Goal: Task Accomplishment & Management: Complete application form

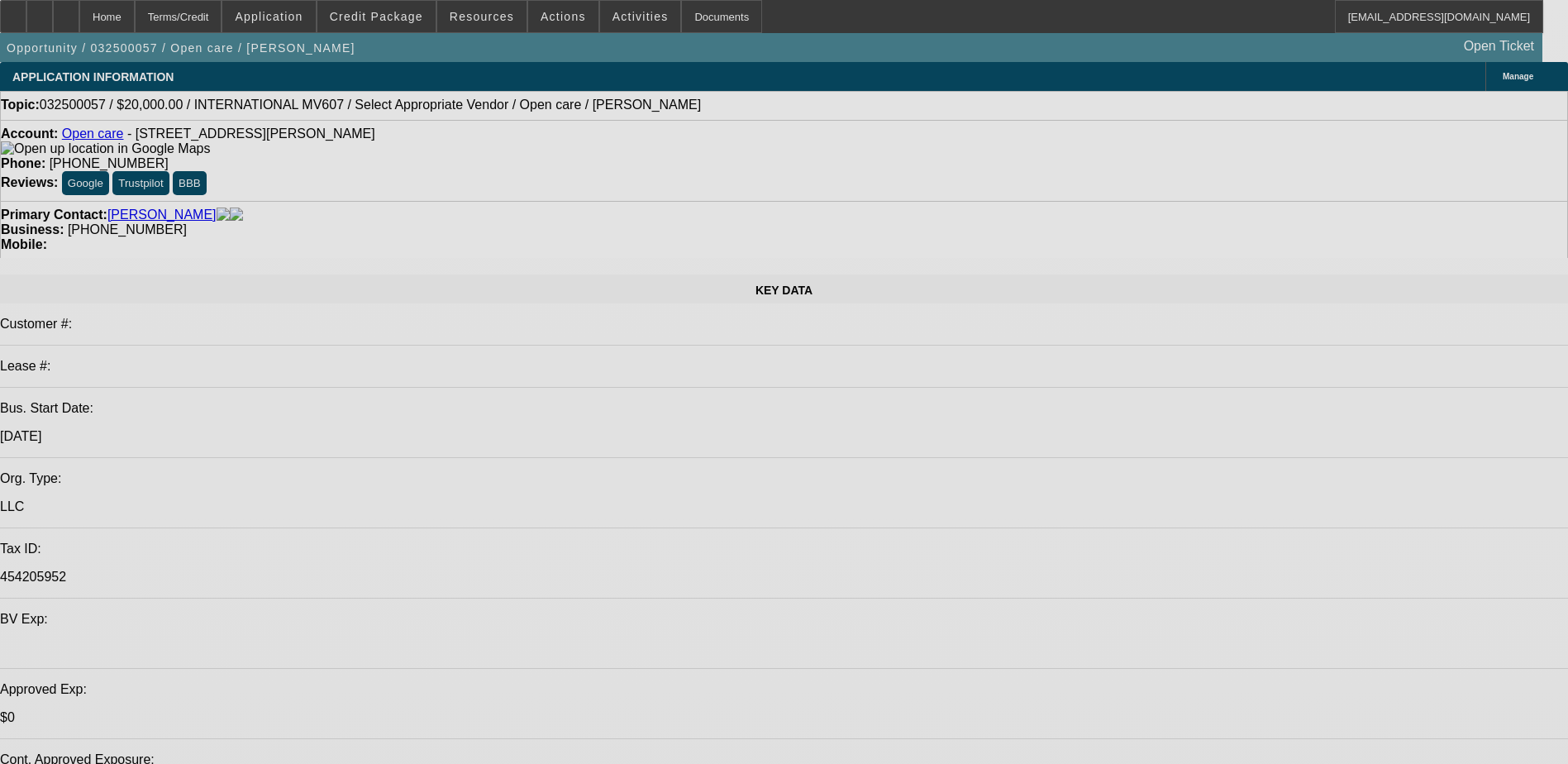
select select "0"
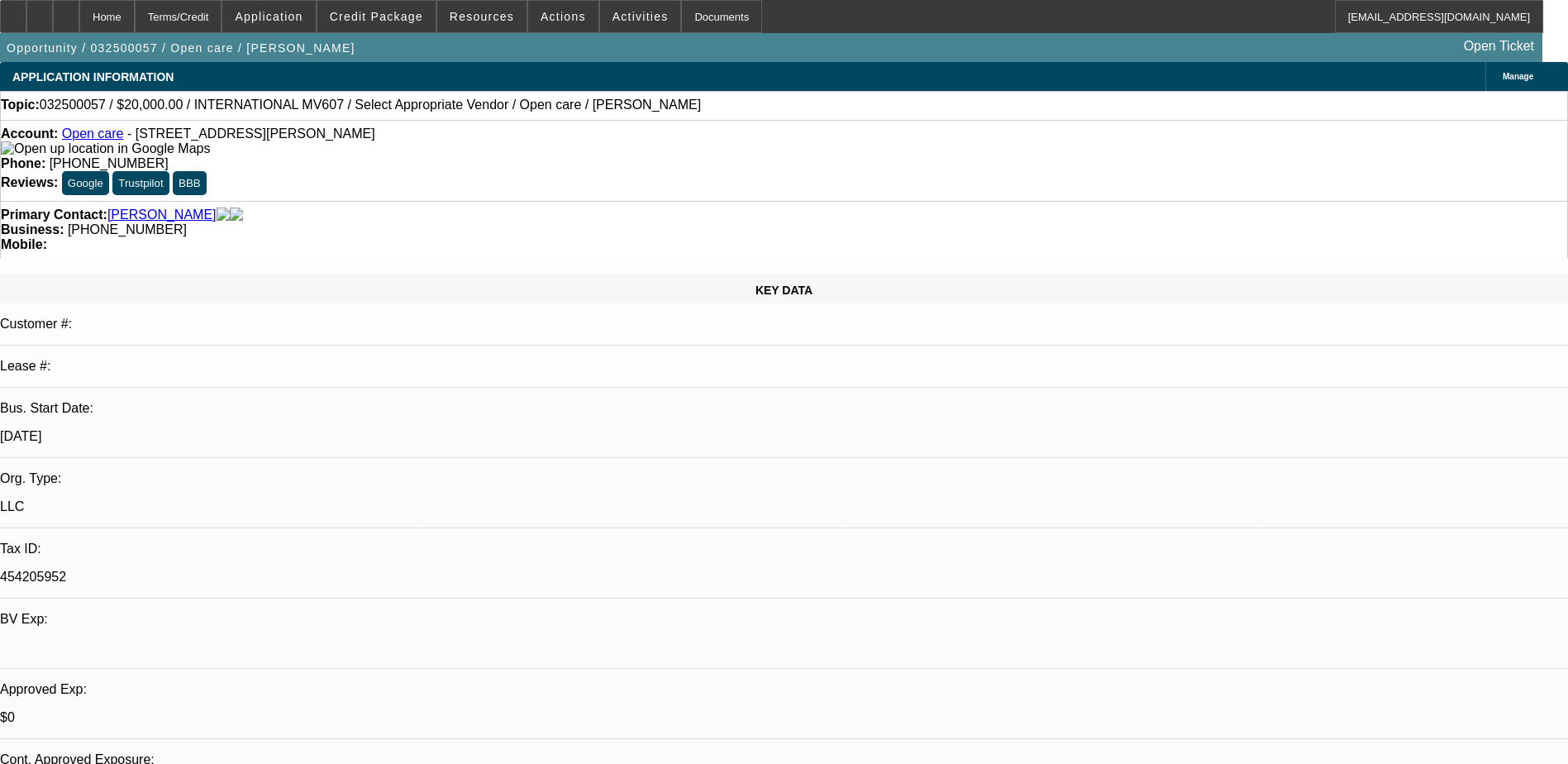
select select "0"
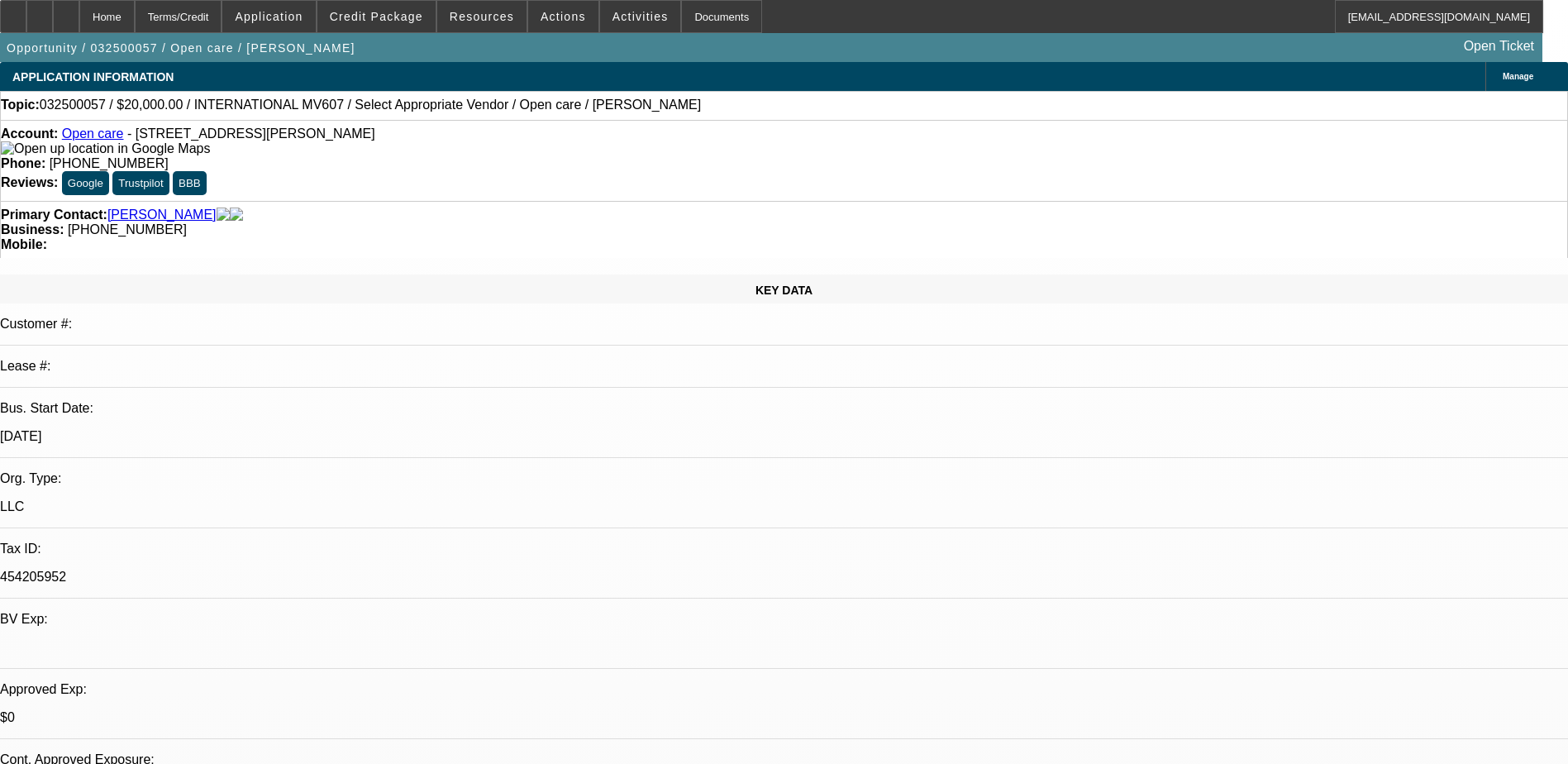
select select "0"
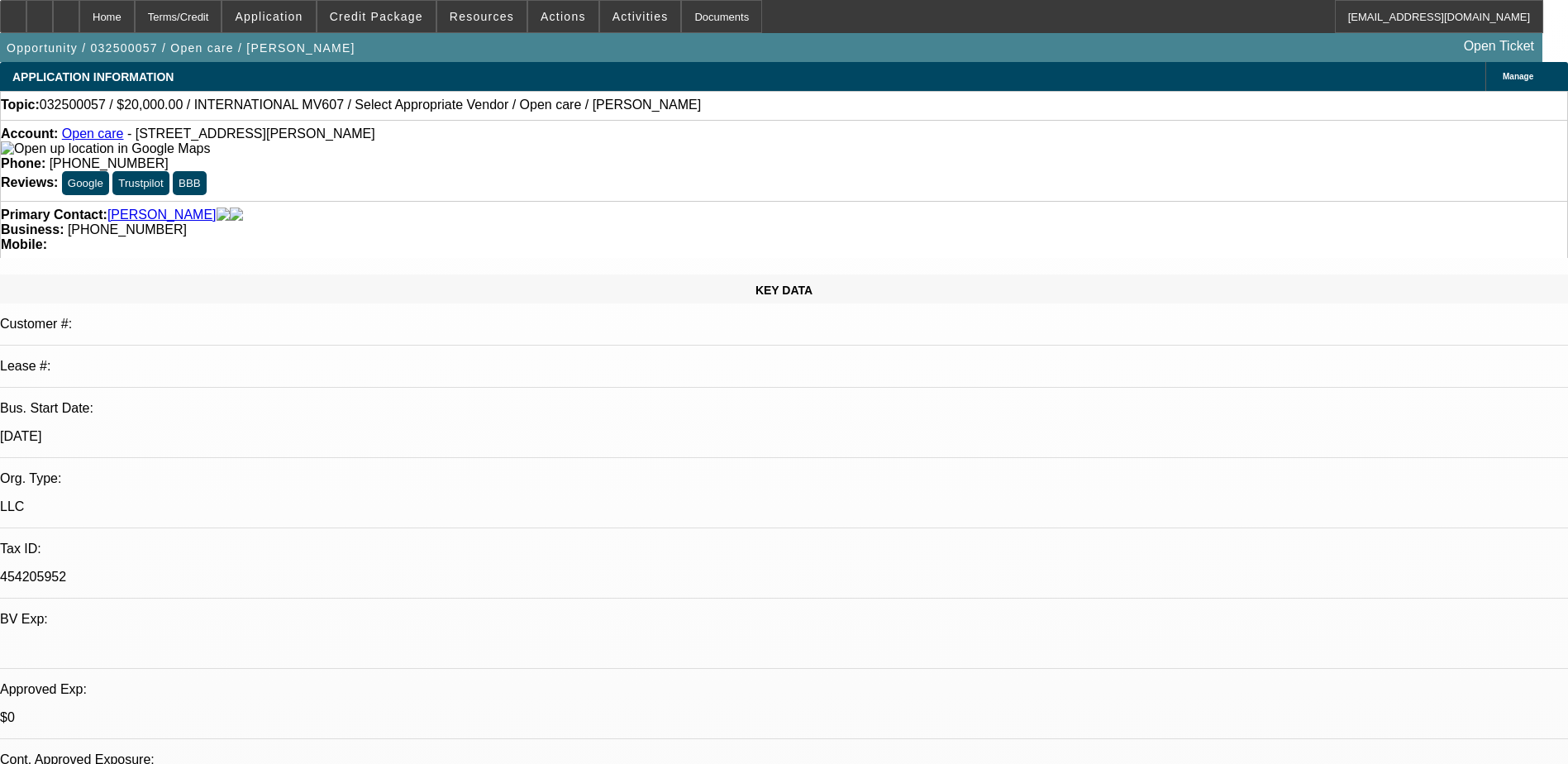
select select "0"
select select "1"
select select "6"
select select "1"
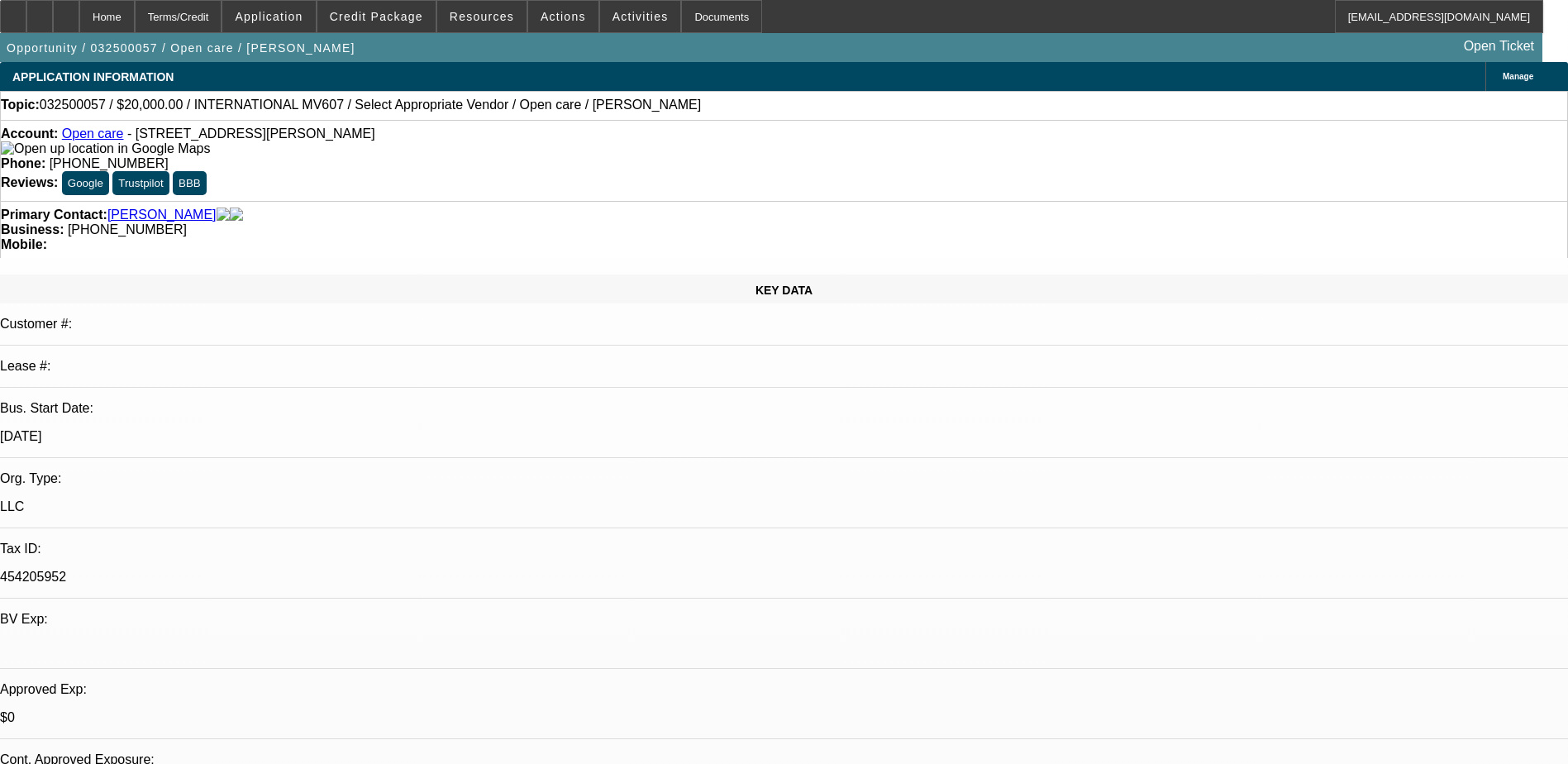
select select "1"
select select "6"
select select "1"
select select "6"
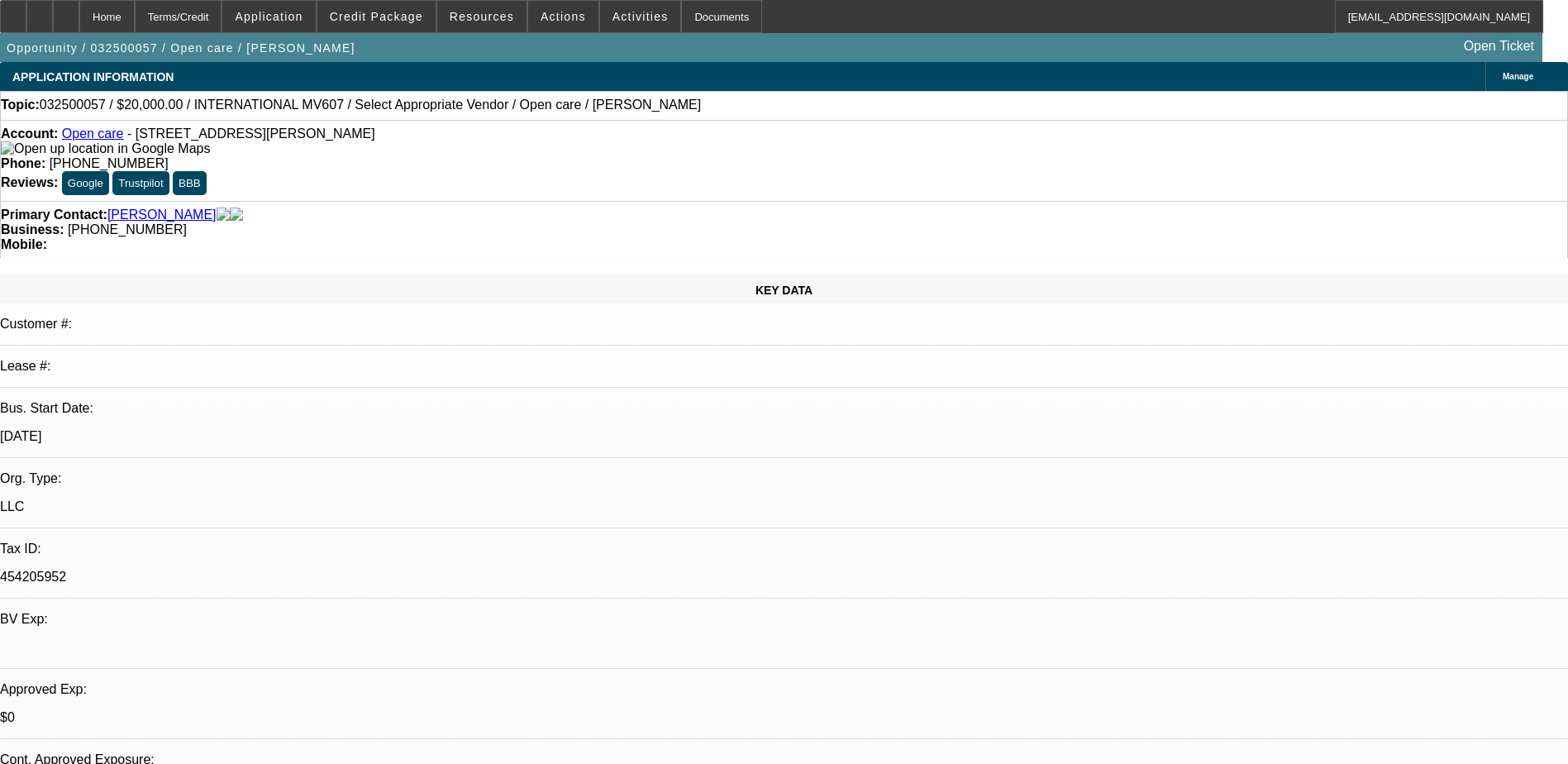
select select "1"
select select "6"
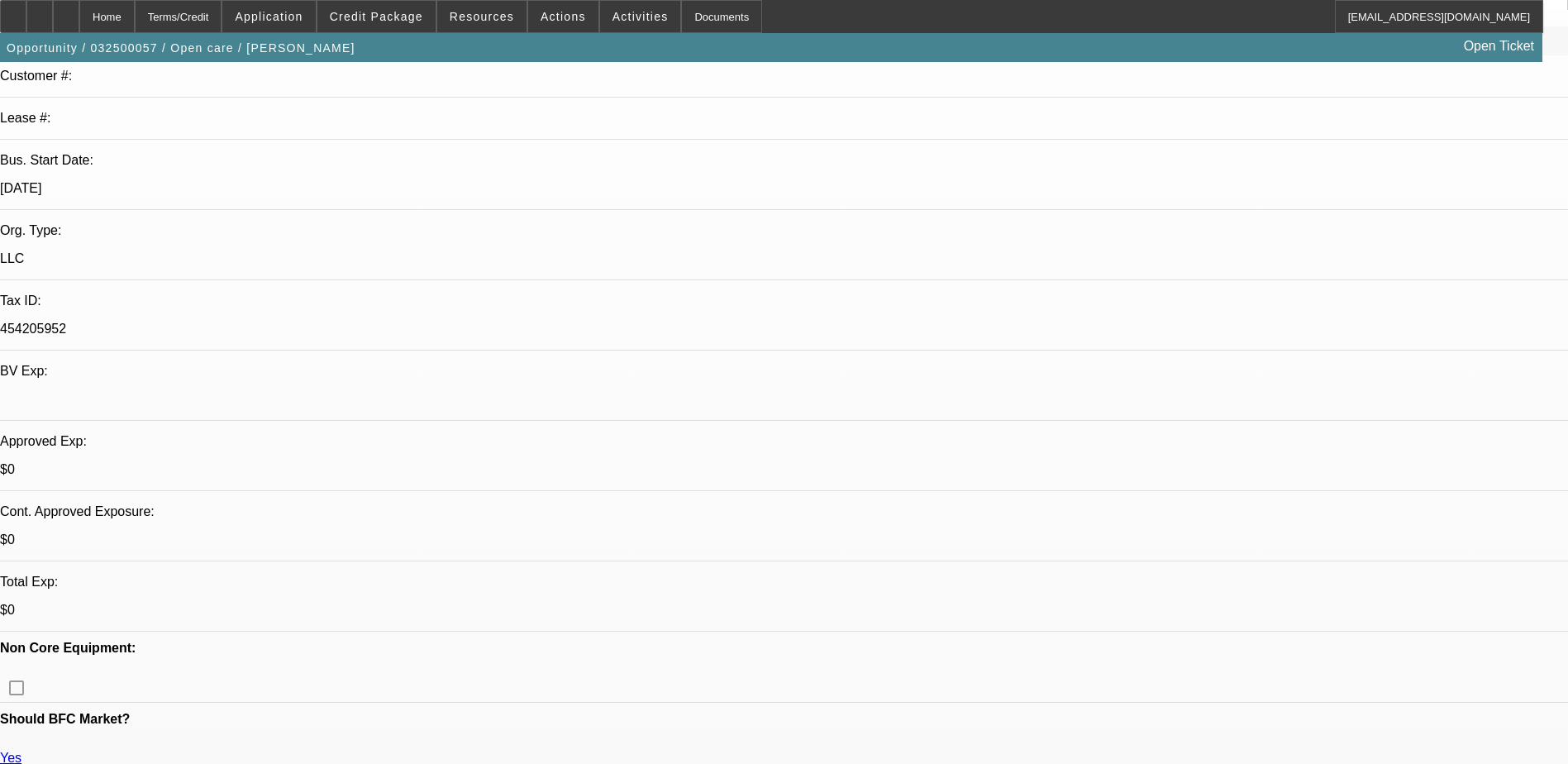
scroll to position [0, 0]
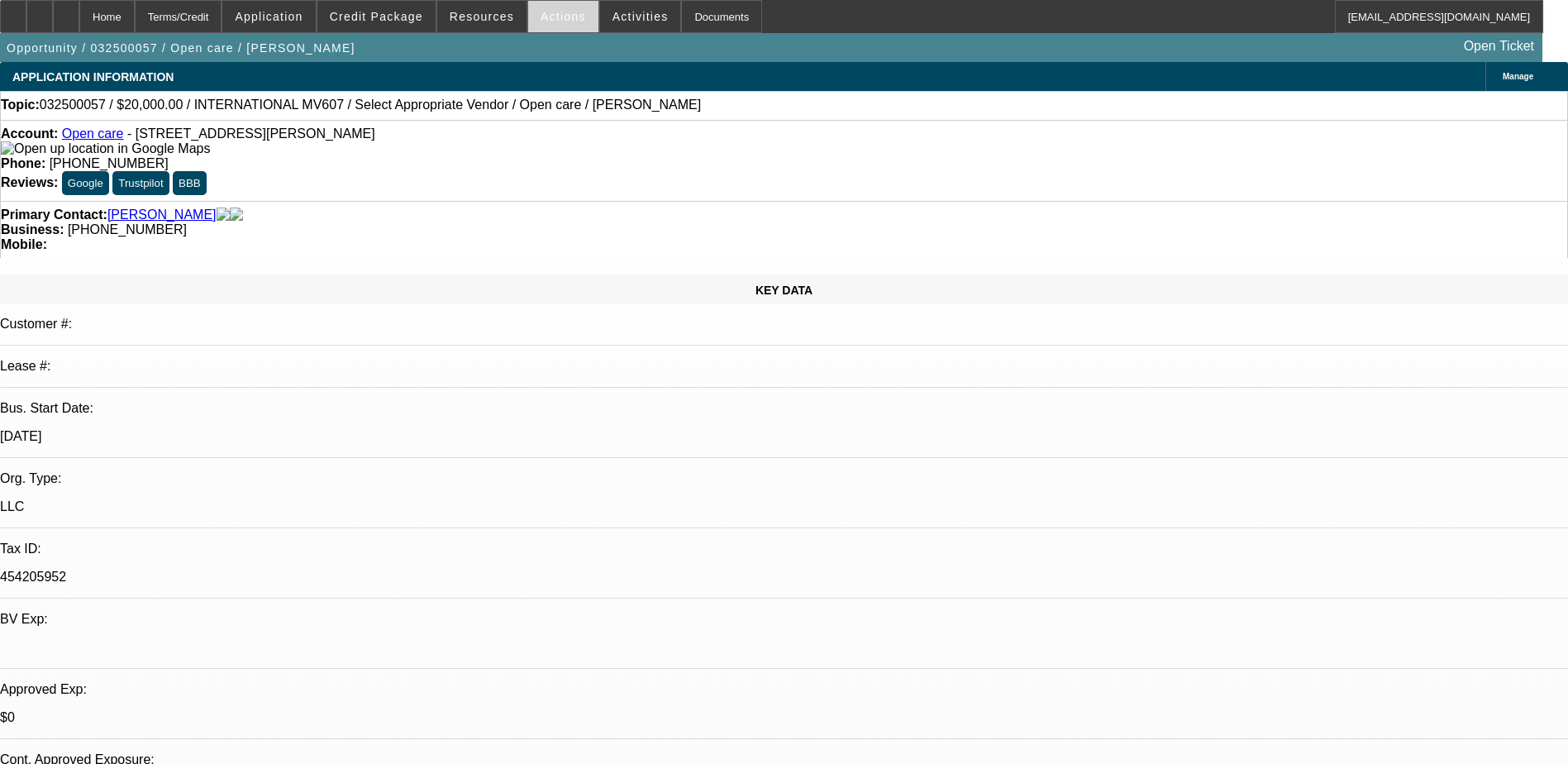
click at [552, 12] on span "Actions" at bounding box center [563, 16] width 45 height 13
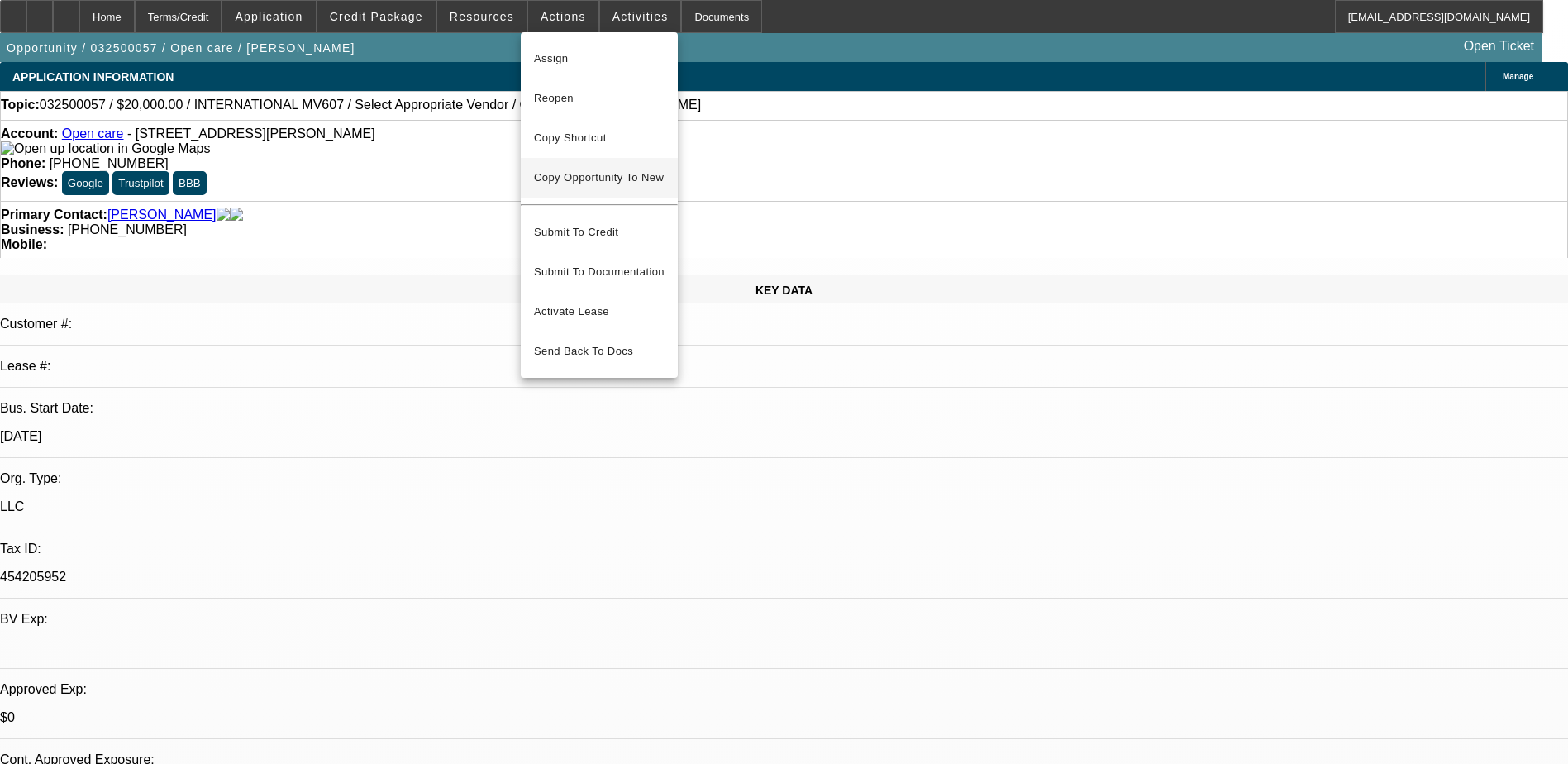
click at [602, 178] on span "Copy Opportunity To New" at bounding box center [598, 177] width 130 height 12
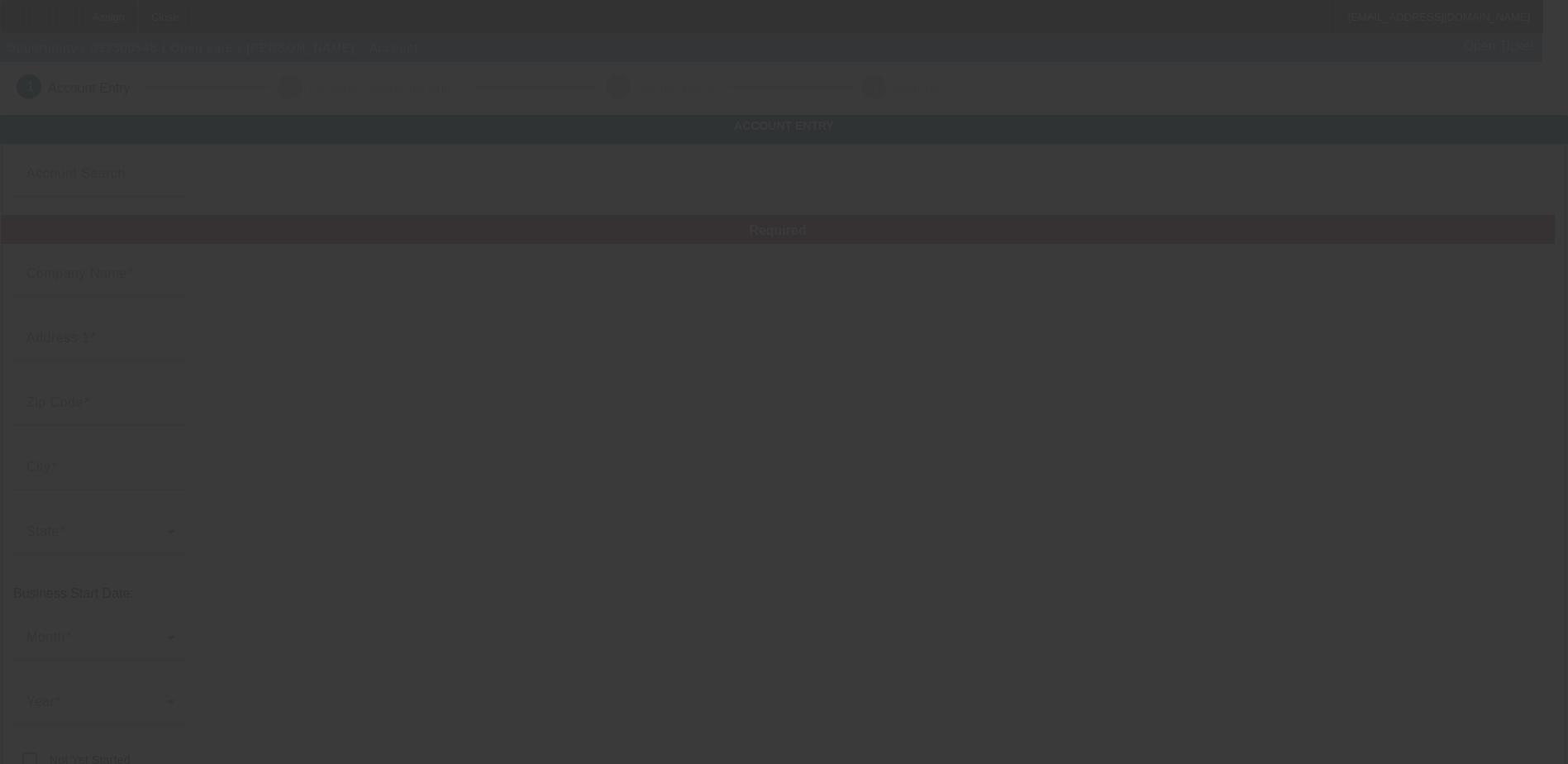
type input "Open care"
type input "1293 [PERSON_NAME] Dr"
type input "75087"
type input "Rockwall"
type input "[PHONE_NUMBER]"
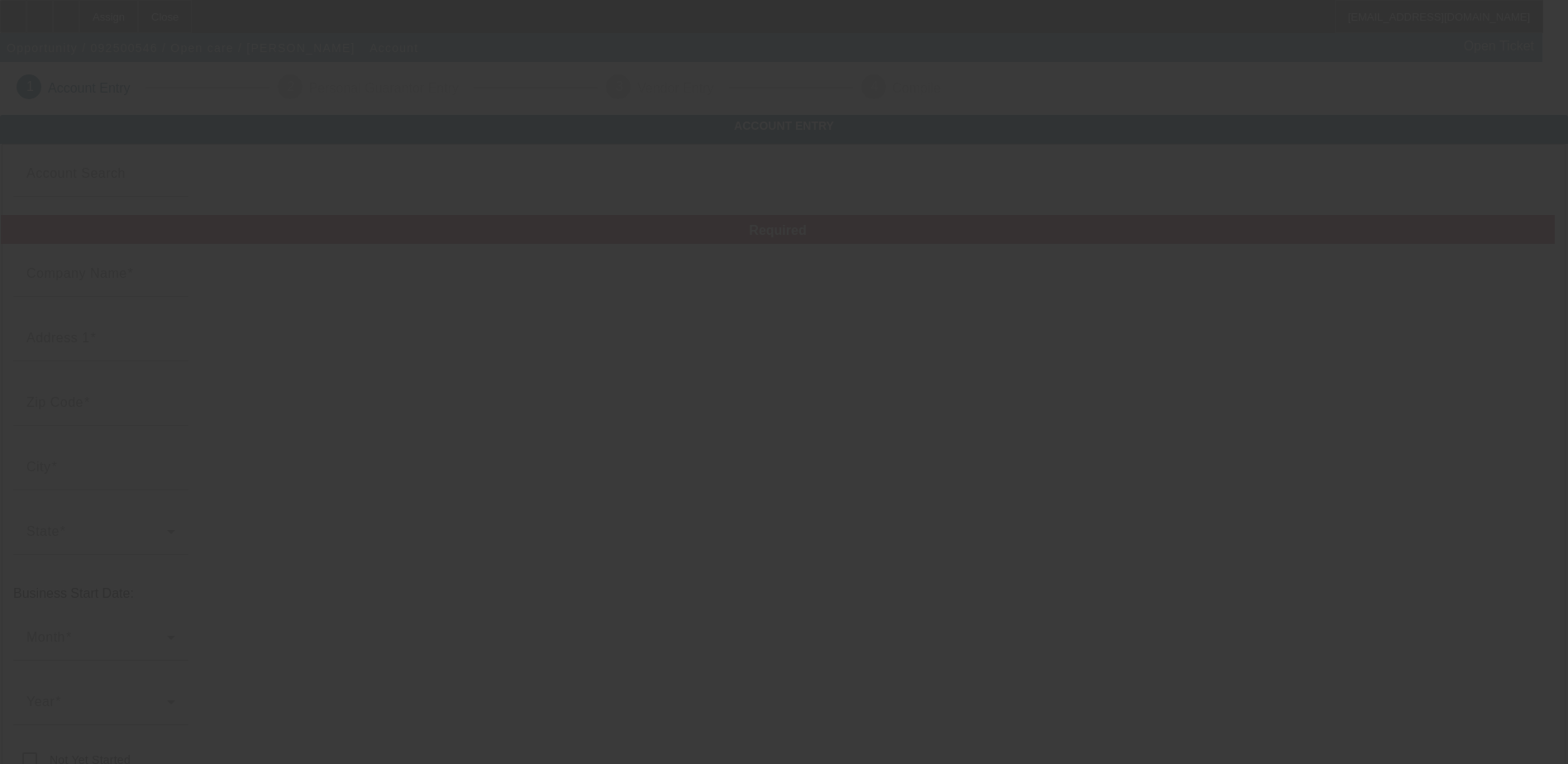
type input "[EMAIL_ADDRESS][DOMAIN_NAME]"
type input "454205952"
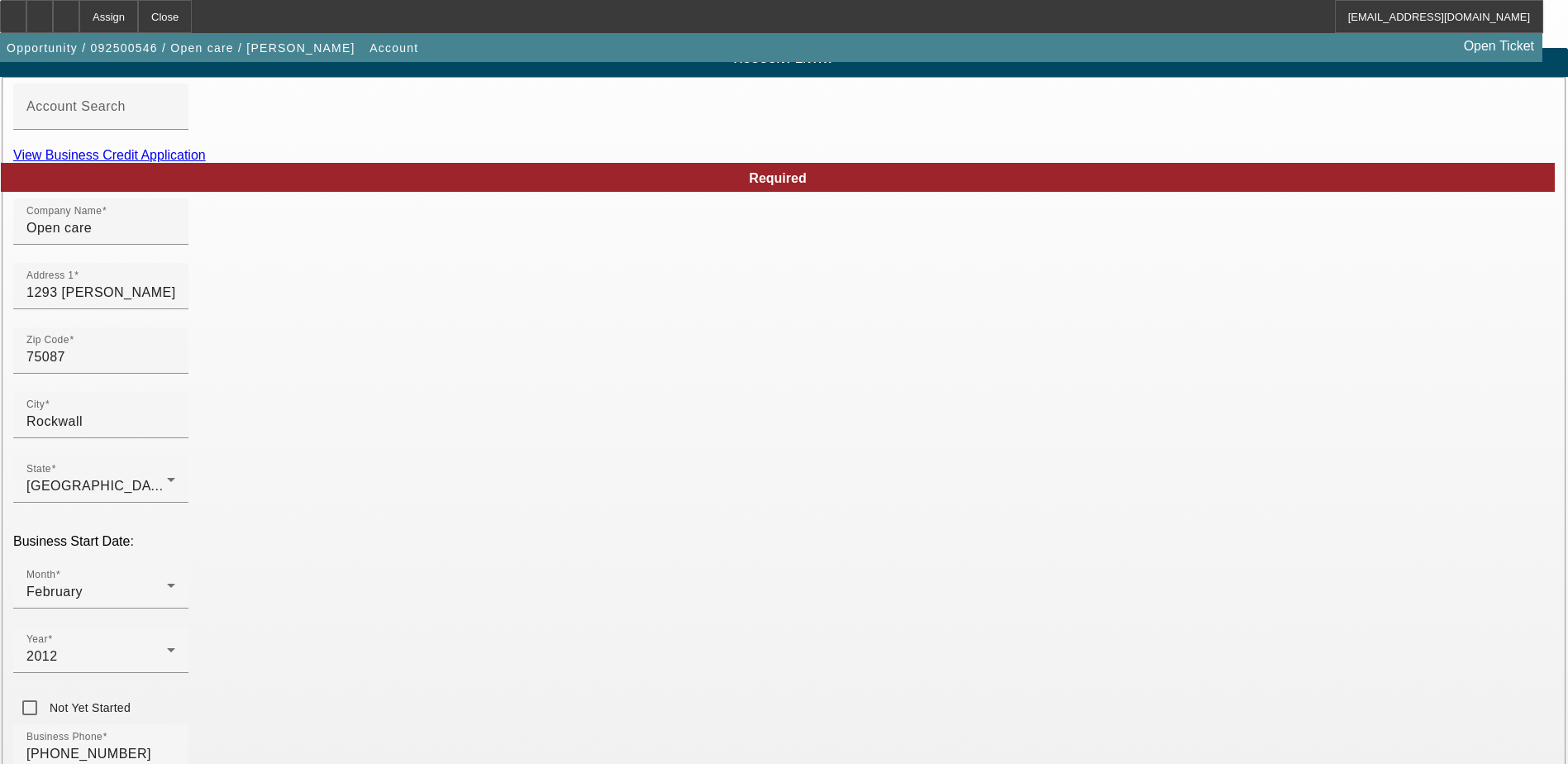
scroll to position [294, 0]
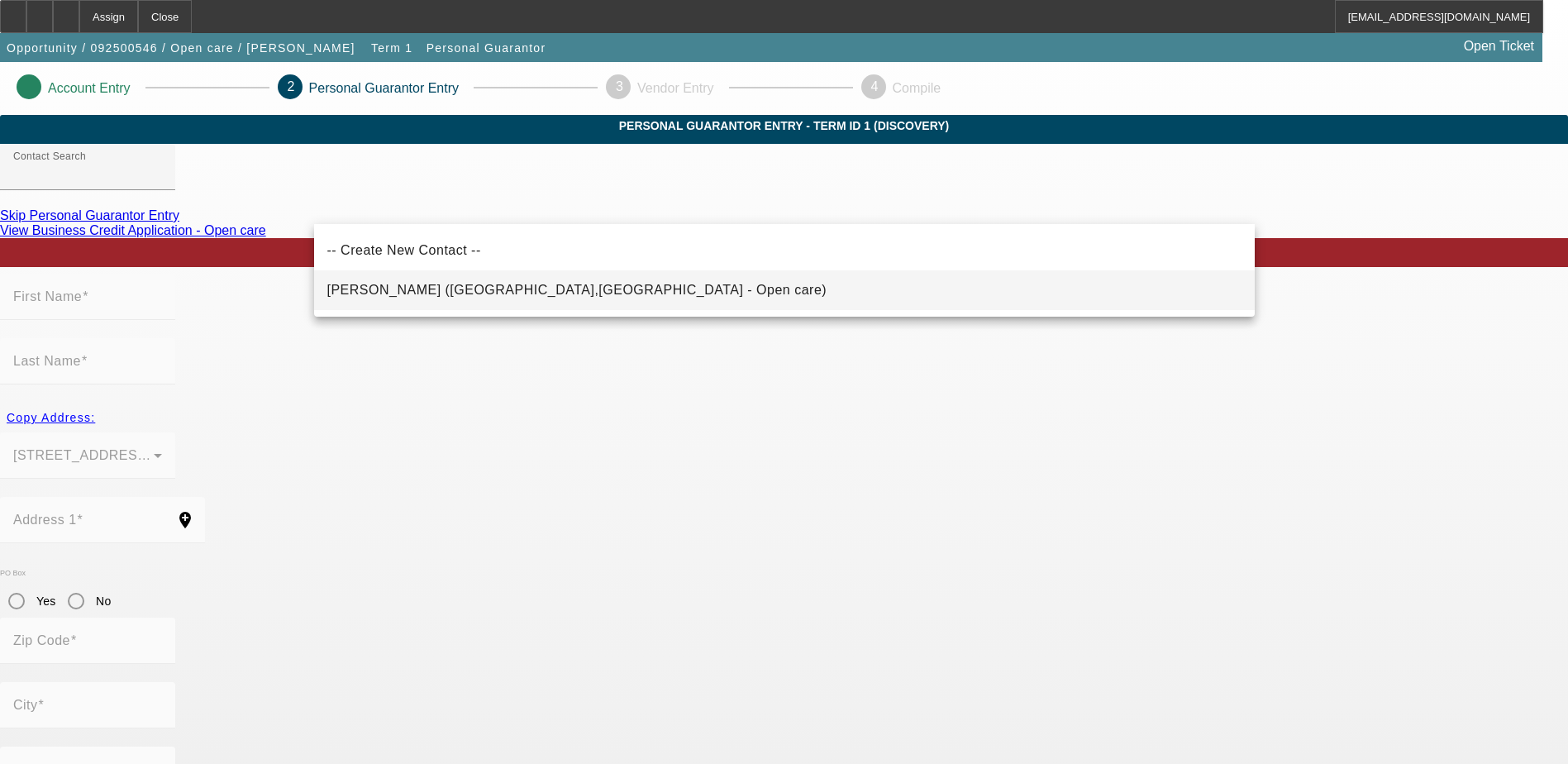
click at [492, 290] on span "[PERSON_NAME] ([GEOGRAPHIC_DATA],[GEOGRAPHIC_DATA] - Open care)" at bounding box center [578, 290] width 500 height 14
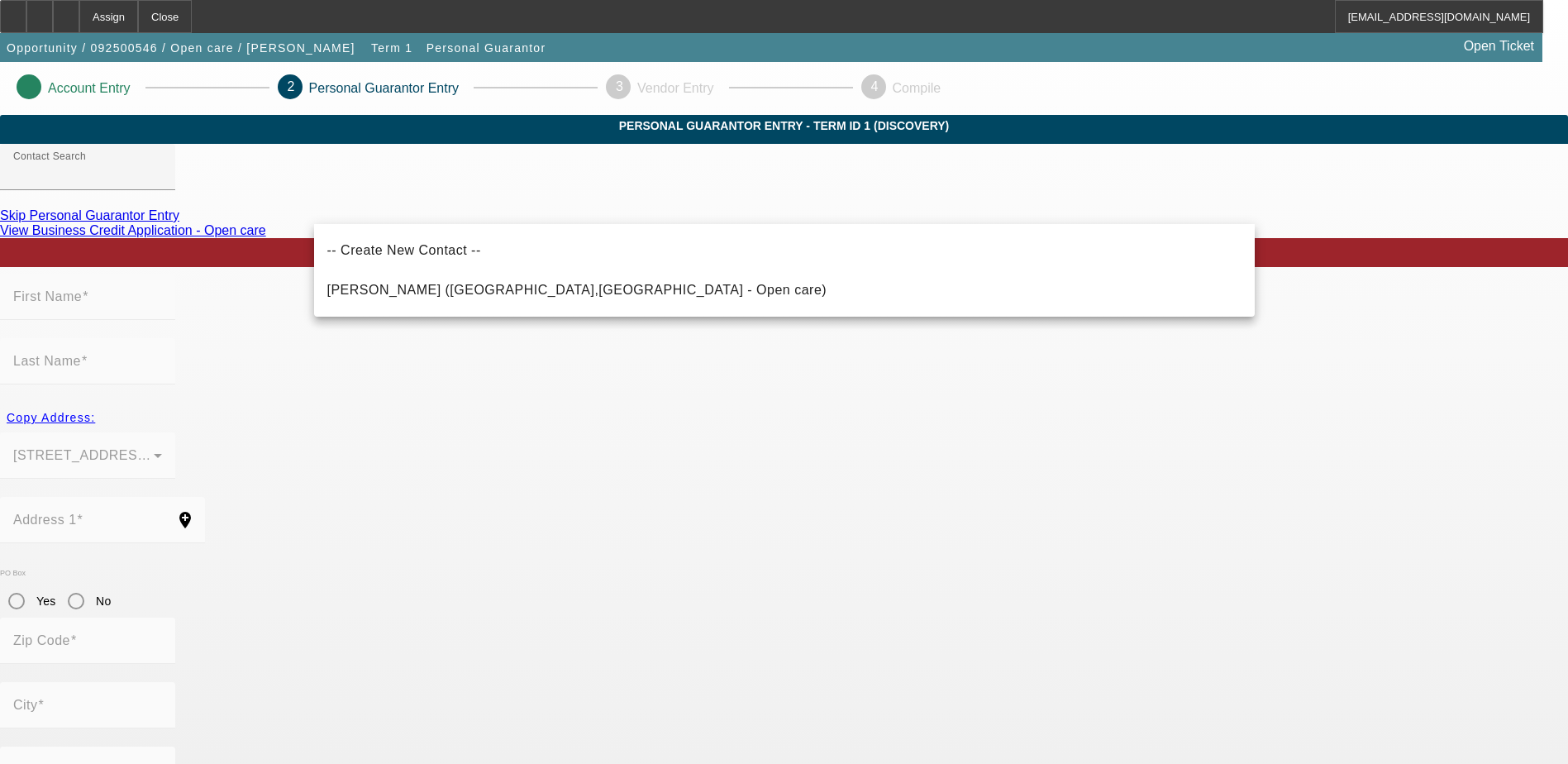
type input "[PERSON_NAME] ([GEOGRAPHIC_DATA],[GEOGRAPHIC_DATA] - Open care)"
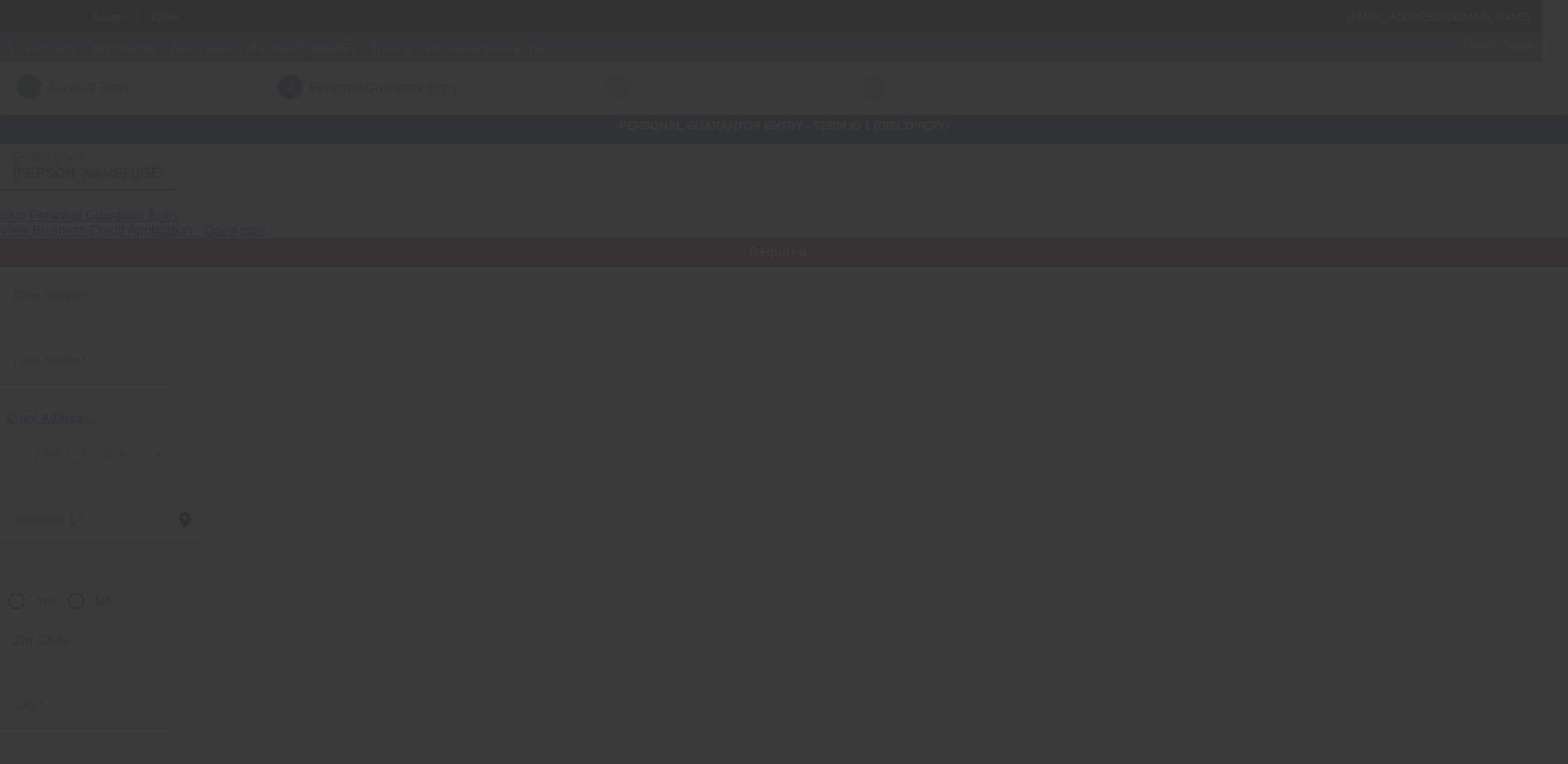
type input "[PERSON_NAME]"
type input "[STREET_ADDRESS][PERSON_NAME]"
radio input "true"
type input "75087"
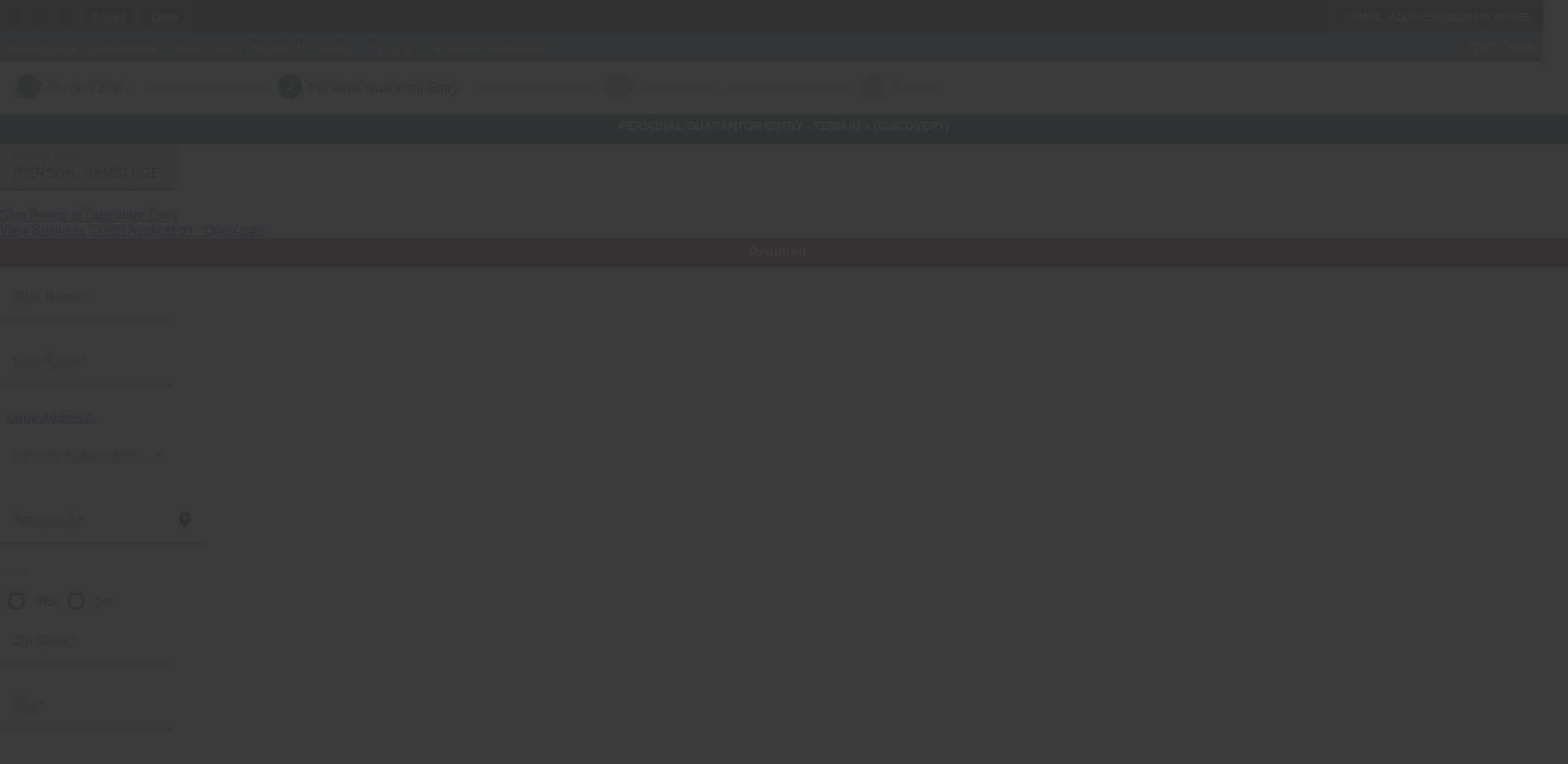
type input "Rockwall"
type input "[PHONE_NUMBER]"
type input "100"
type input "428-59-8588"
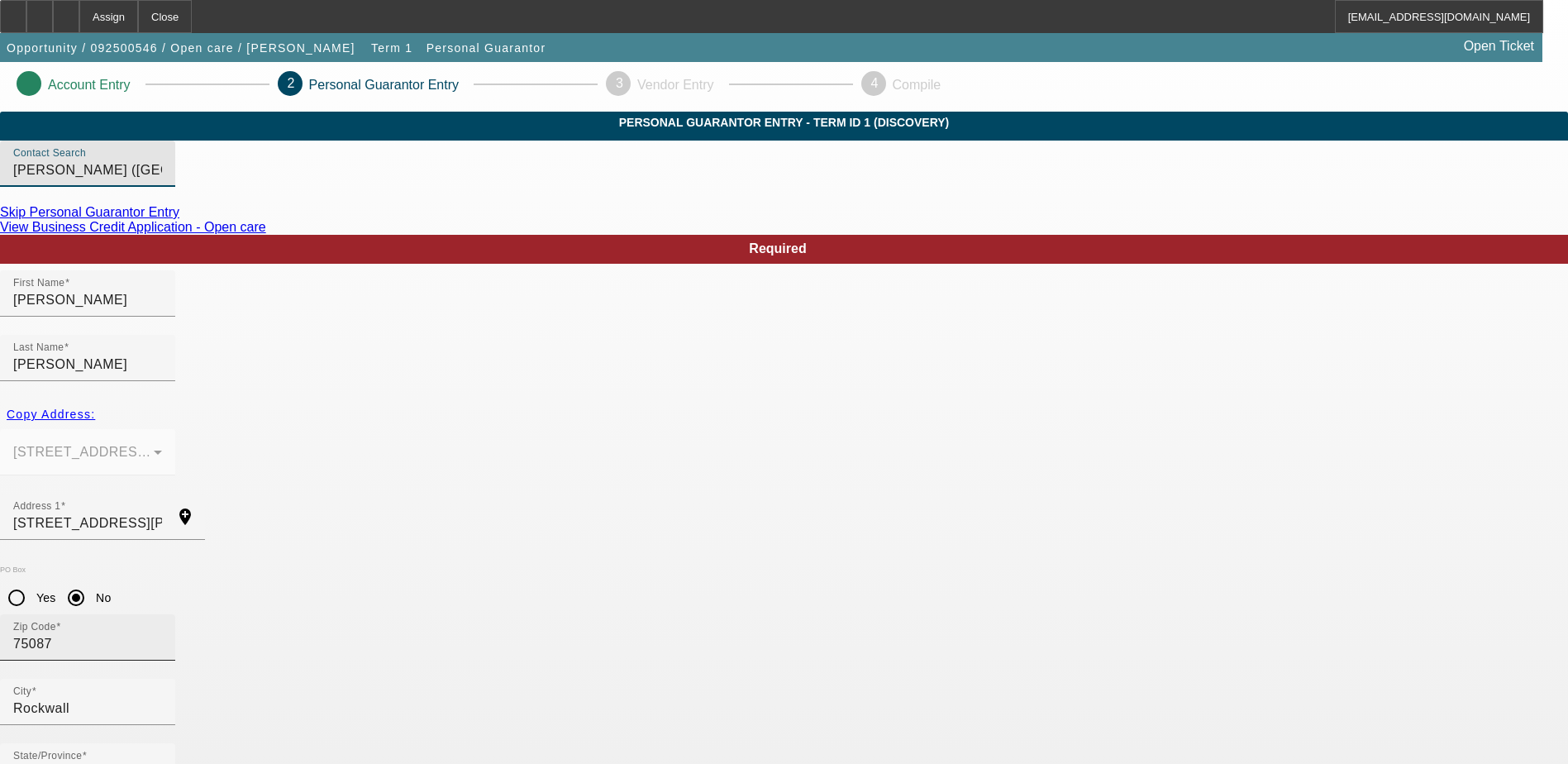
scroll to position [60, 0]
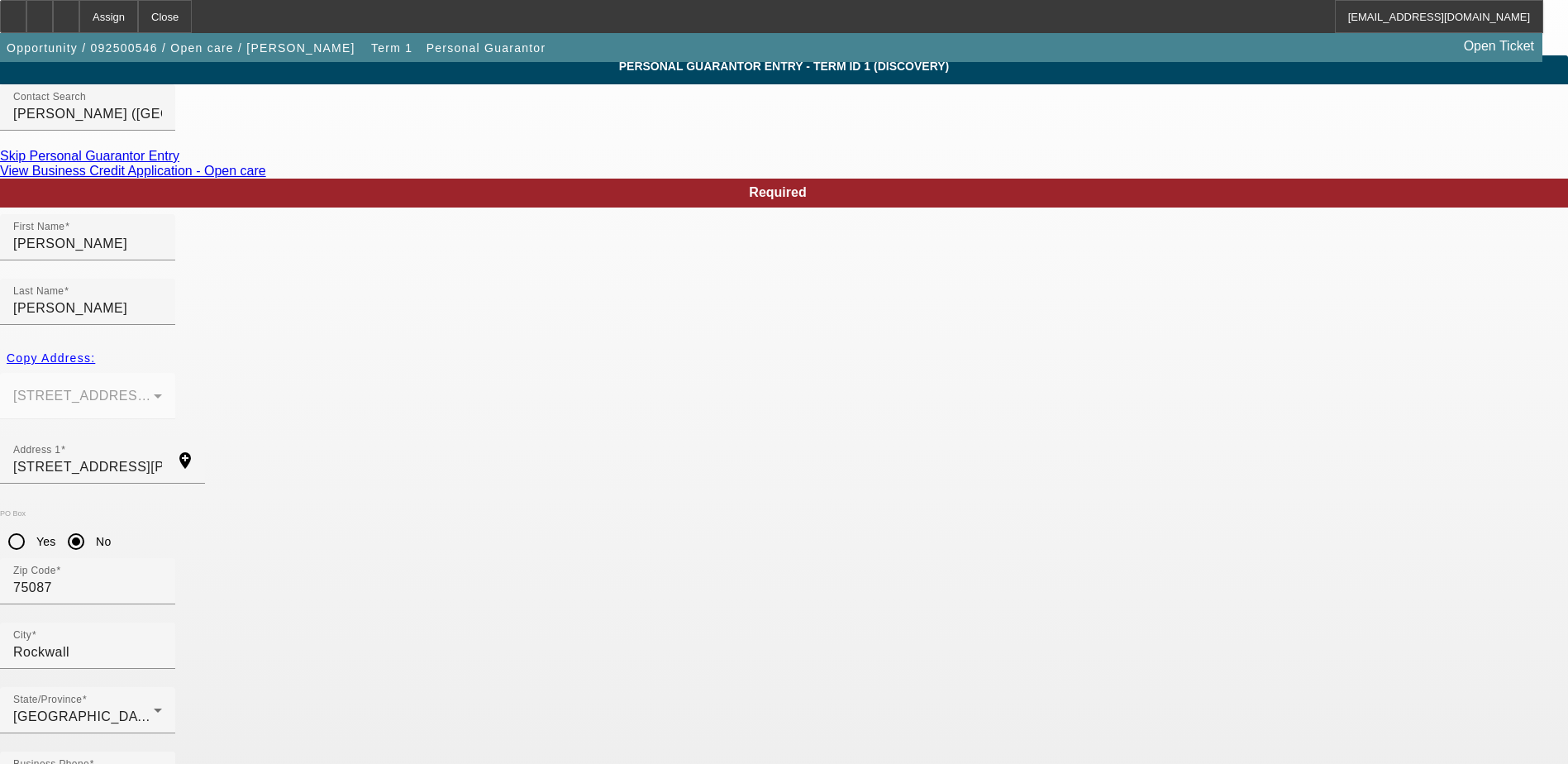
drag, startPoint x: 721, startPoint y: 682, endPoint x: 531, endPoint y: 673, distance: 190.2
paste input "g"
type input "[EMAIL_ADDRESS][DOMAIN_NAME]"
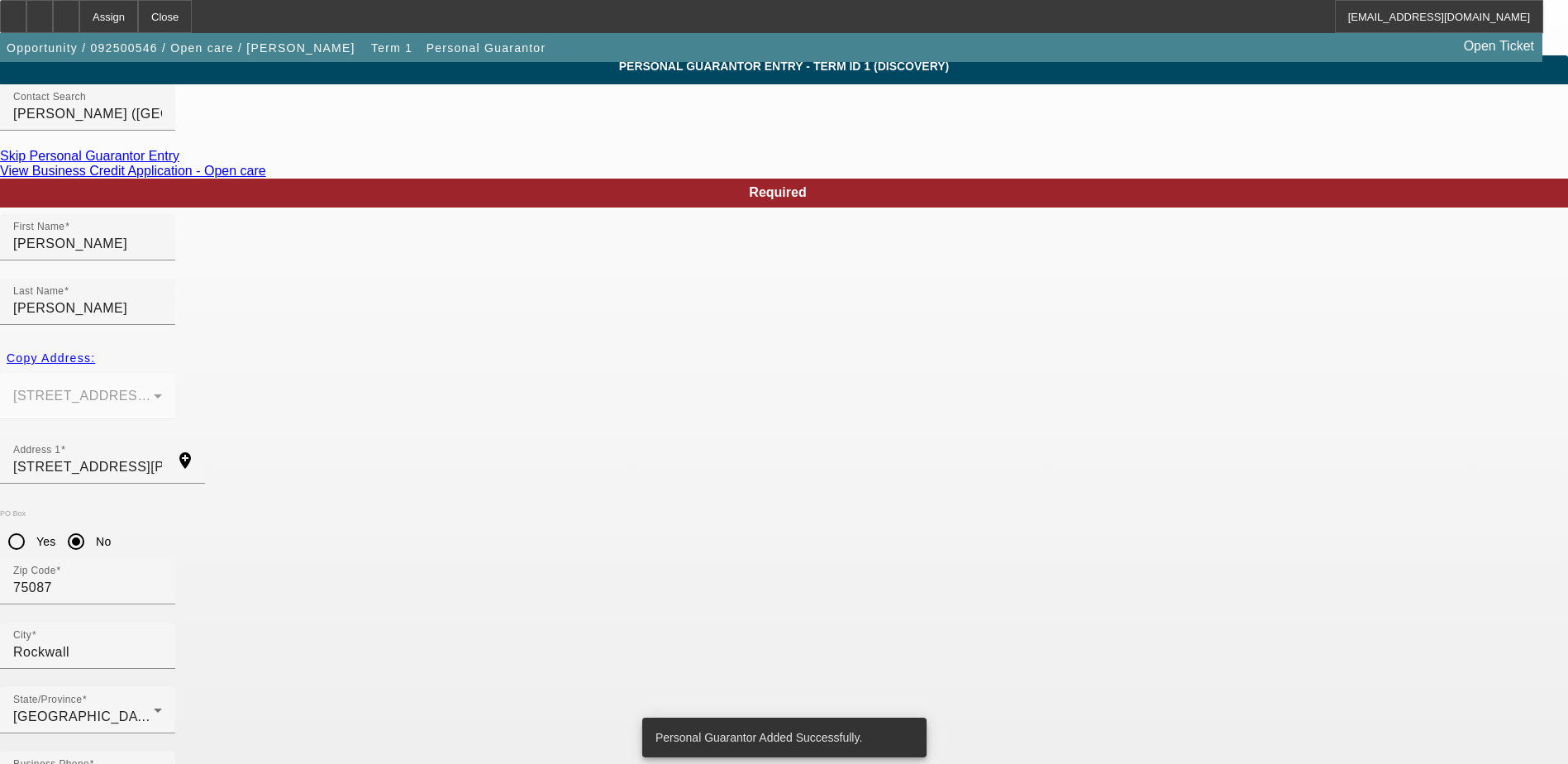
scroll to position [0, 0]
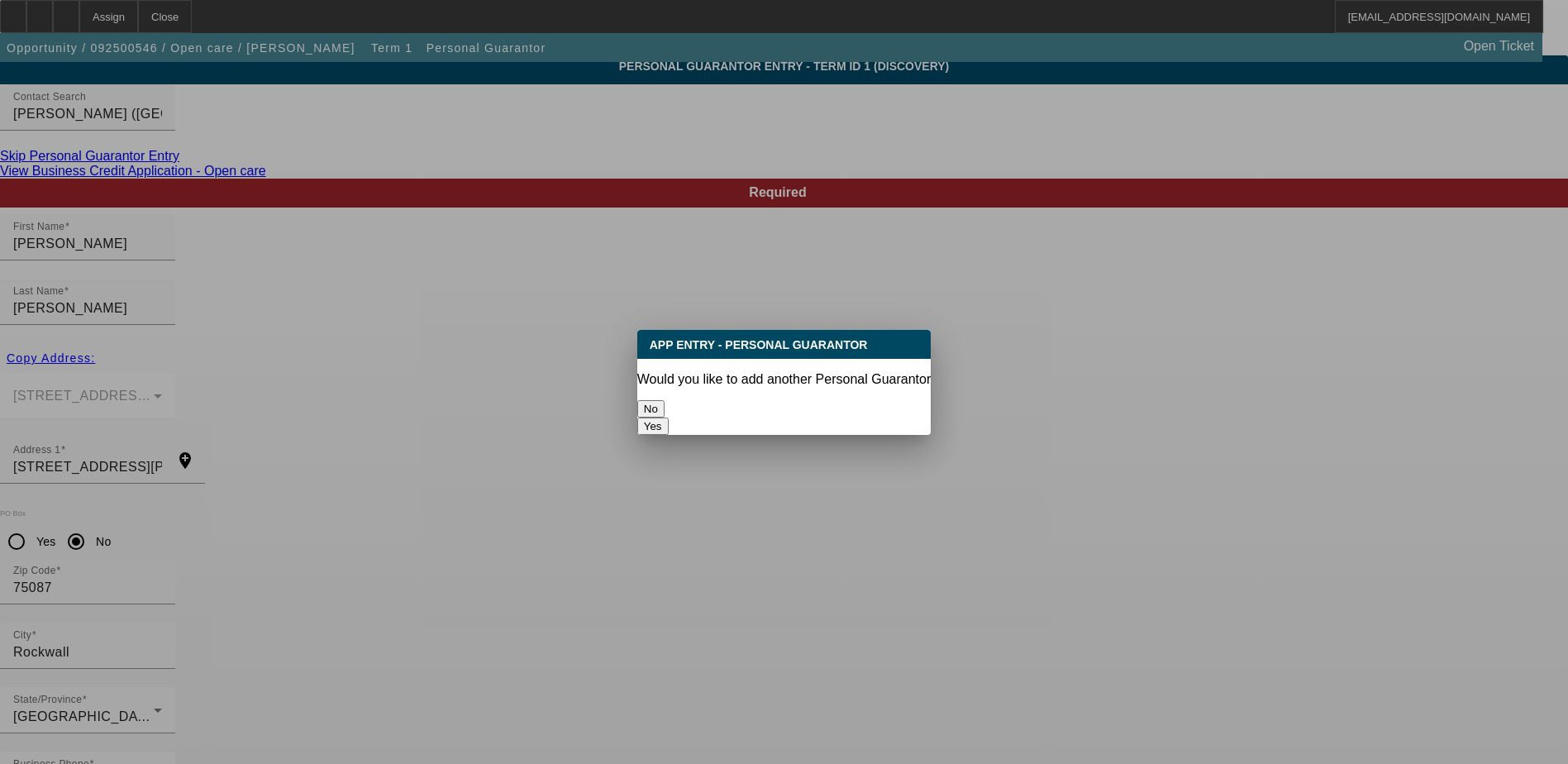
click at [665, 400] on button "No" at bounding box center [650, 409] width 27 height 17
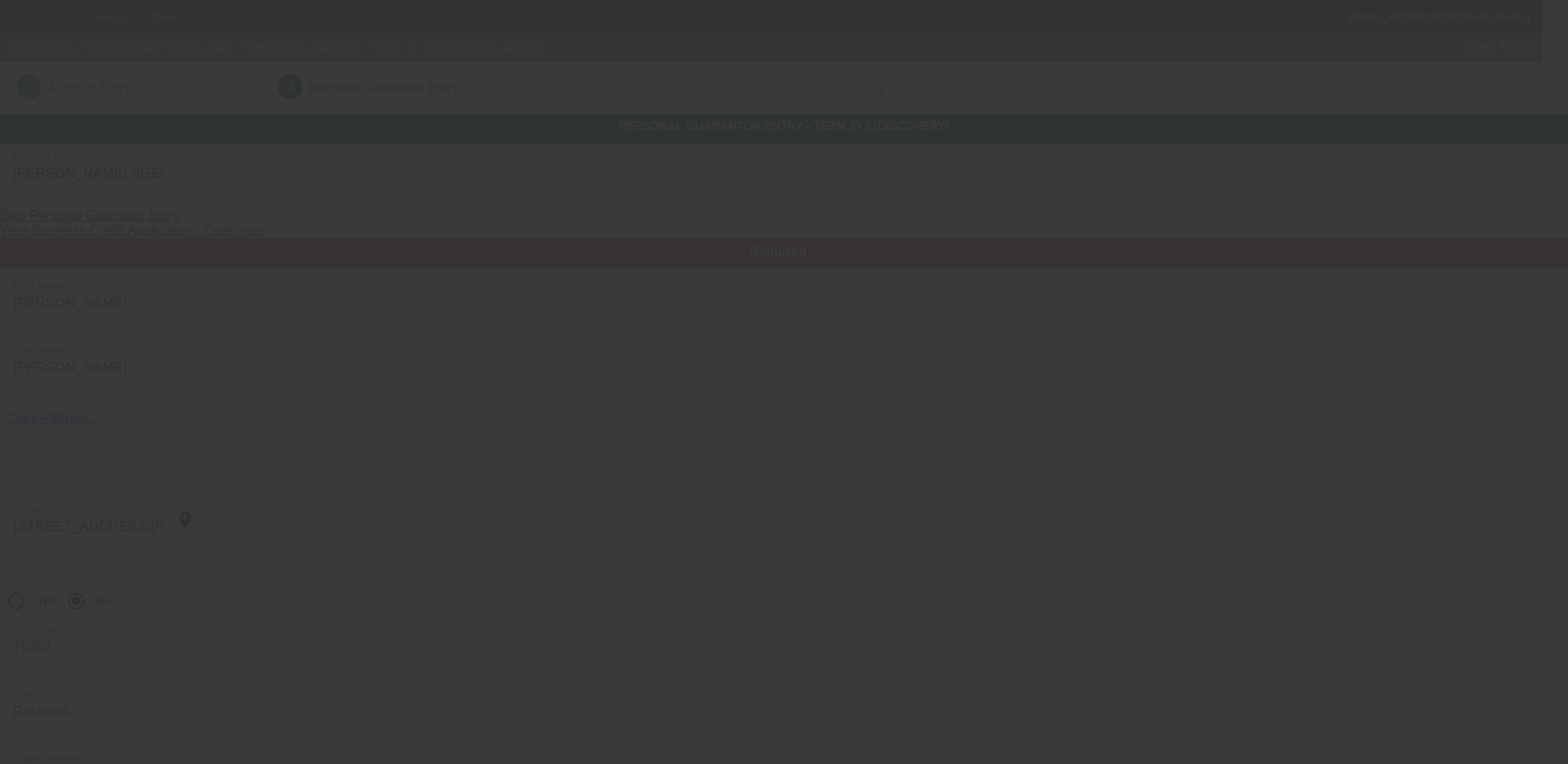
scroll to position [60, 0]
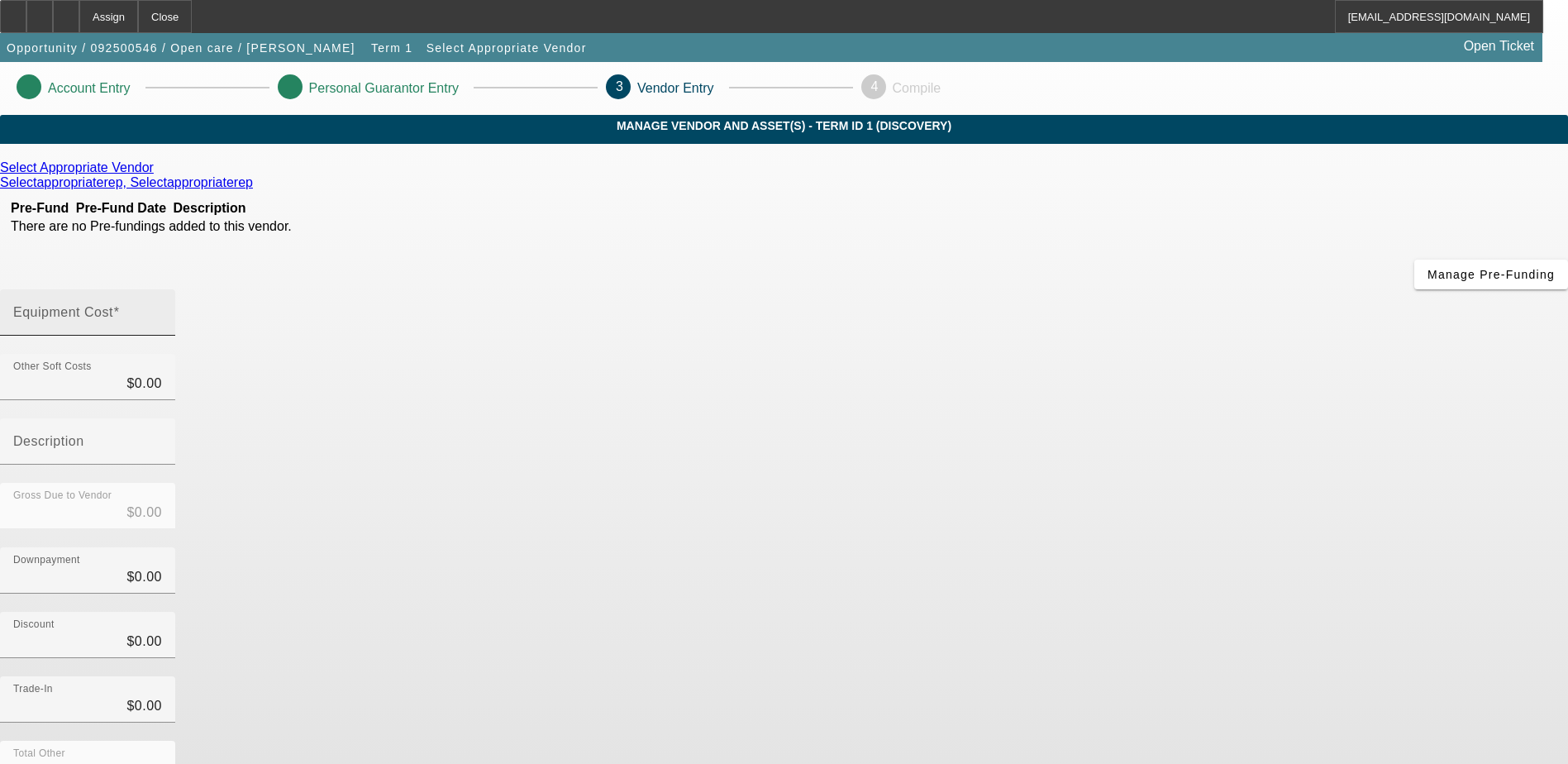
click at [114, 305] on mat-label "Equipment Cost" at bounding box center [63, 311] width 100 height 14
click at [162, 310] on input "Equipment Cost" at bounding box center [87, 319] width 149 height 20
type input "7"
type input "$7.00"
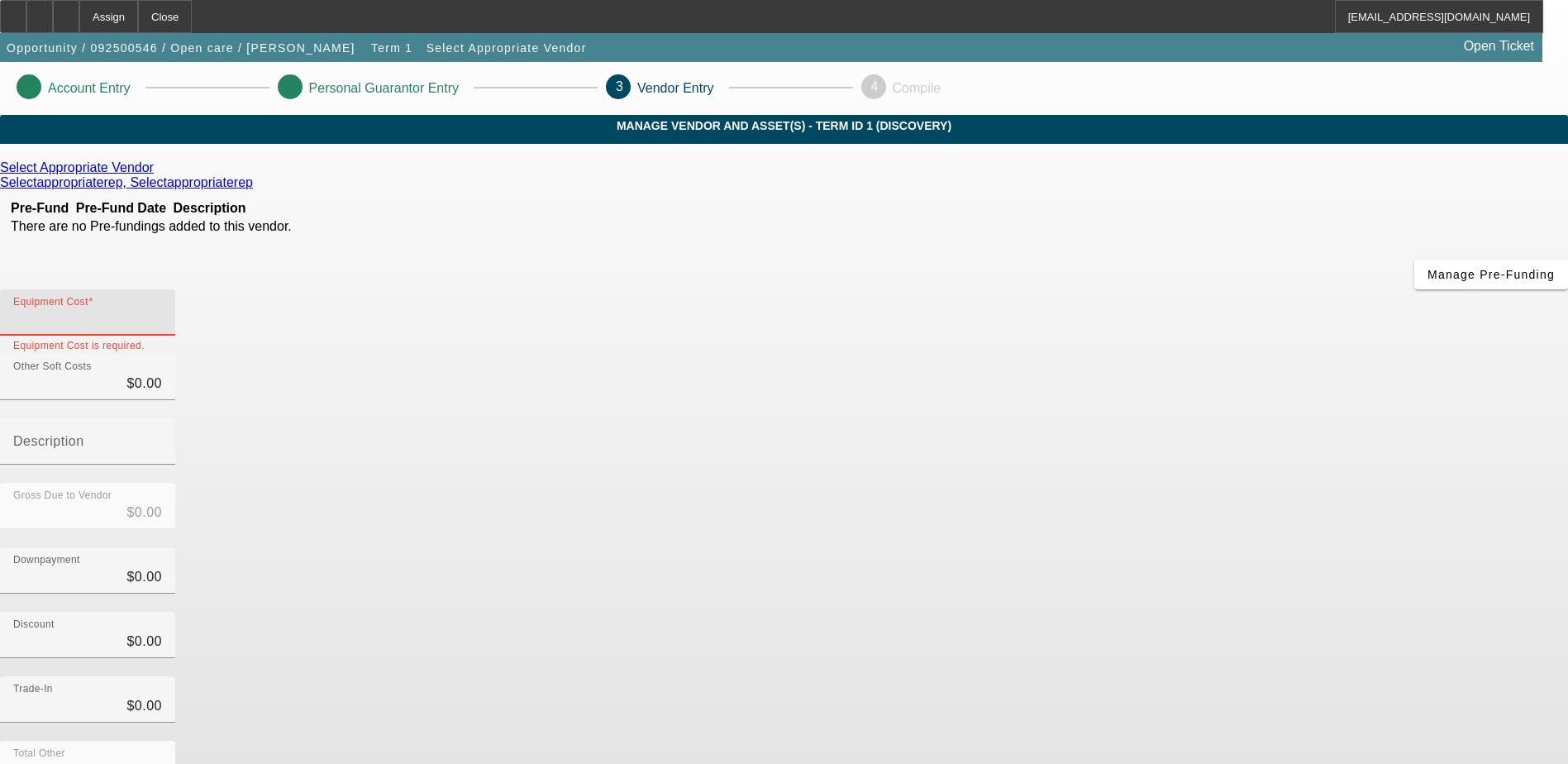
type input "$7.00"
type input "70"
type input "$70.00"
type input "700"
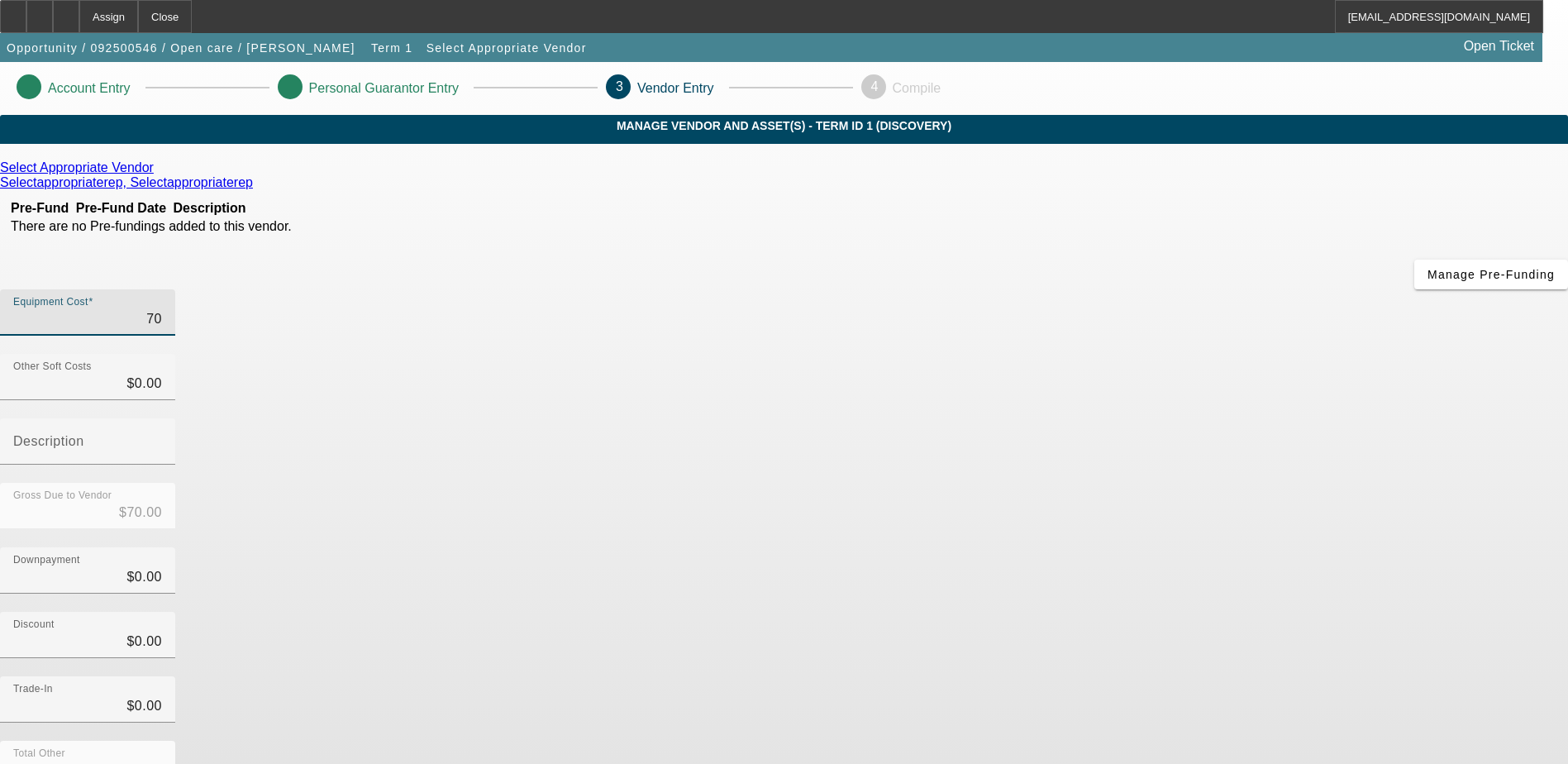
type input "$700.00"
type input "7000"
type input "$7,000.00"
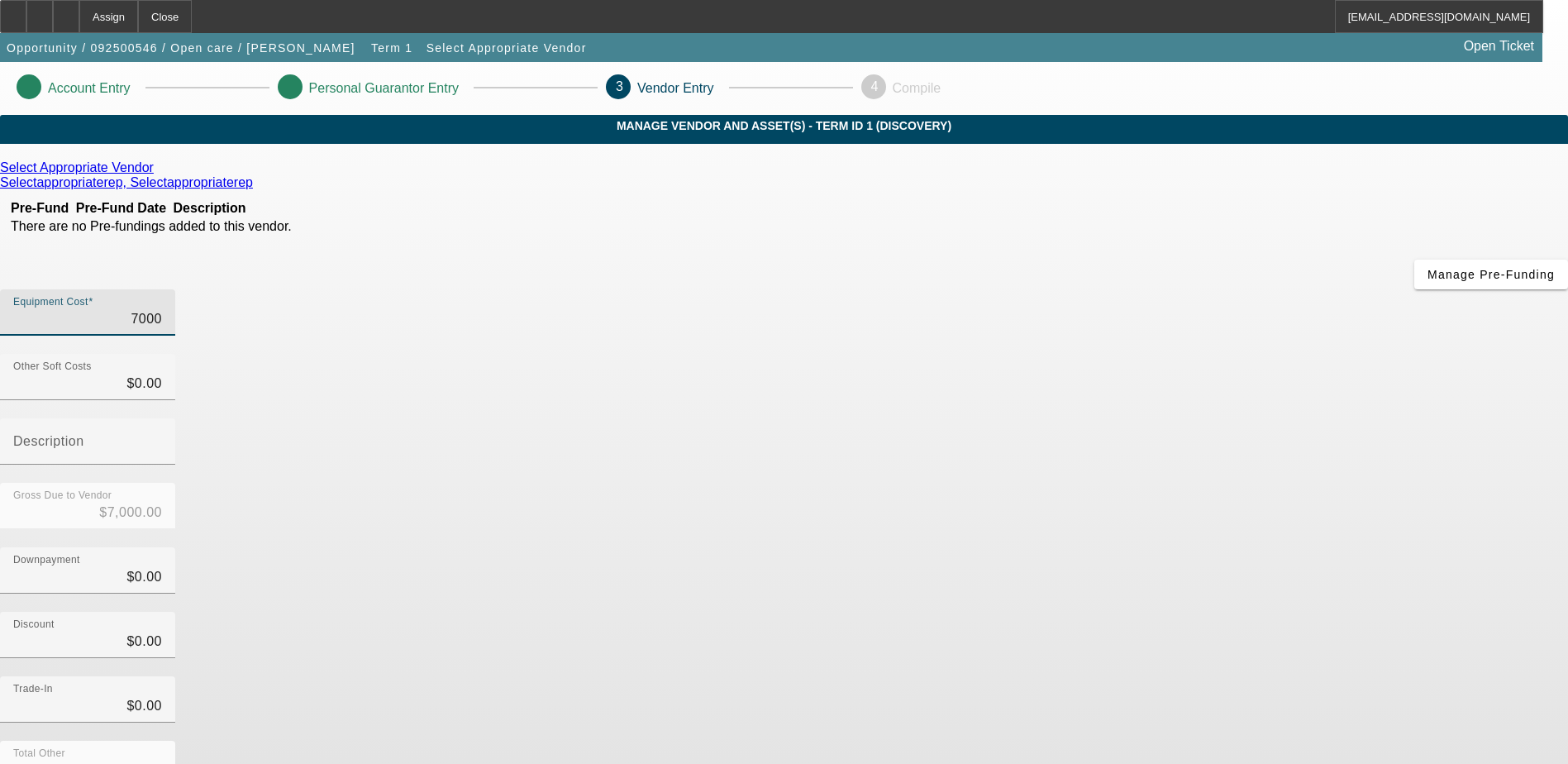
type input "70000"
type input "$70,000.00"
click at [649, 589] on div "Select Appropriate Vendor Selectappropriaterep, Selectappropriaterep Pre-Fund P…" at bounding box center [784, 524] width 1568 height 727
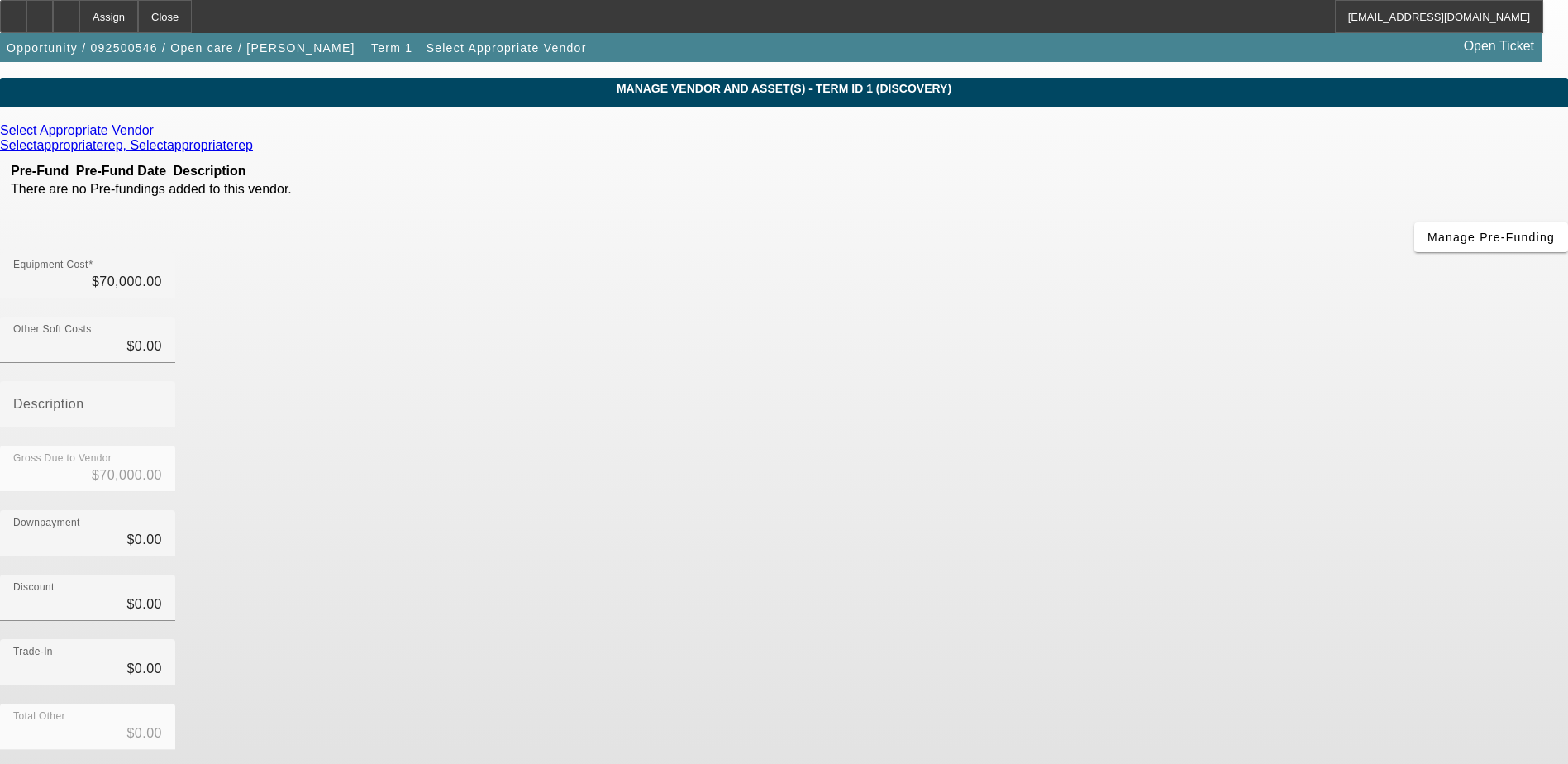
scroll to position [74, 0]
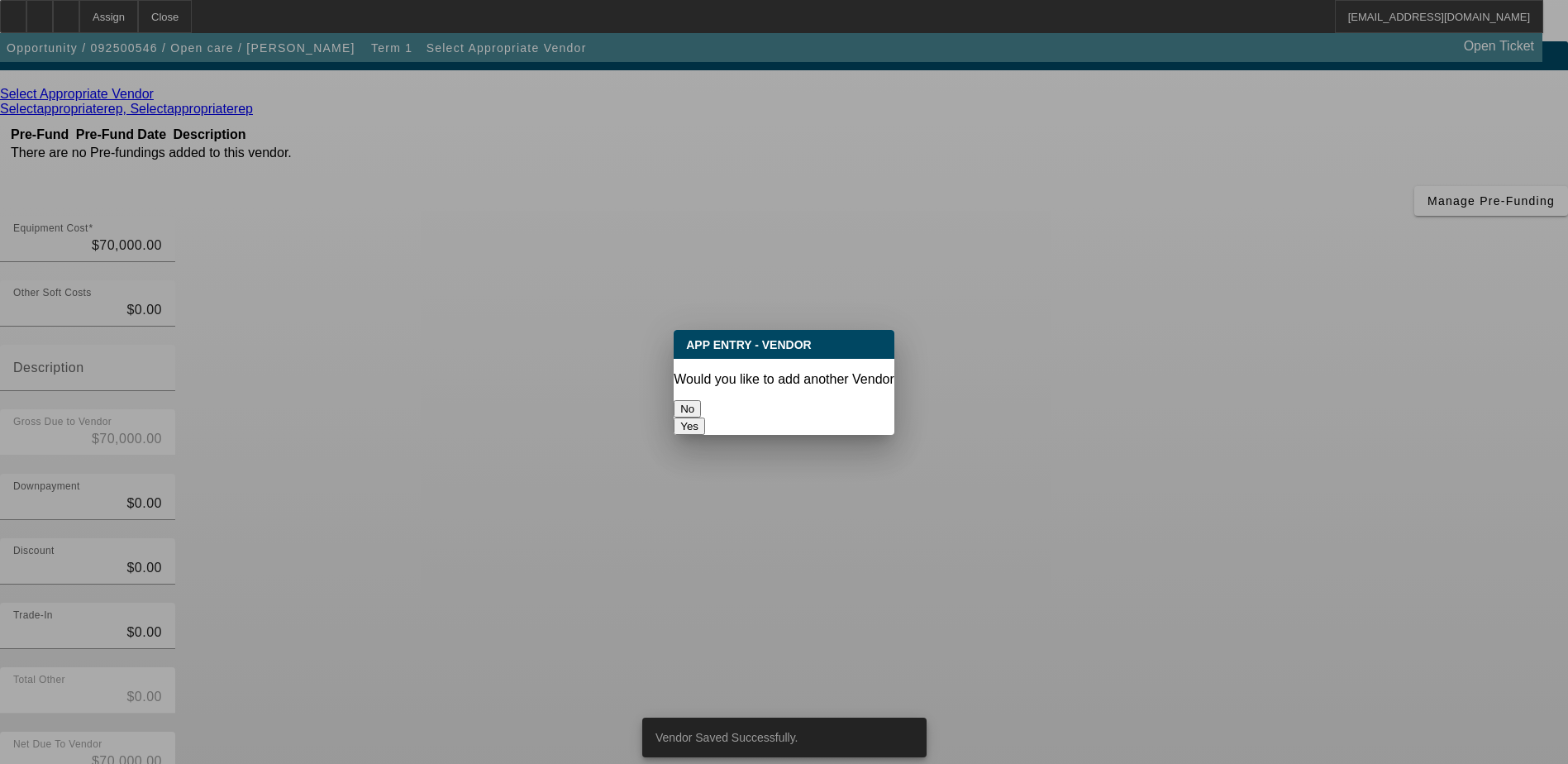
scroll to position [0, 0]
click at [701, 405] on button "No" at bounding box center [687, 409] width 27 height 17
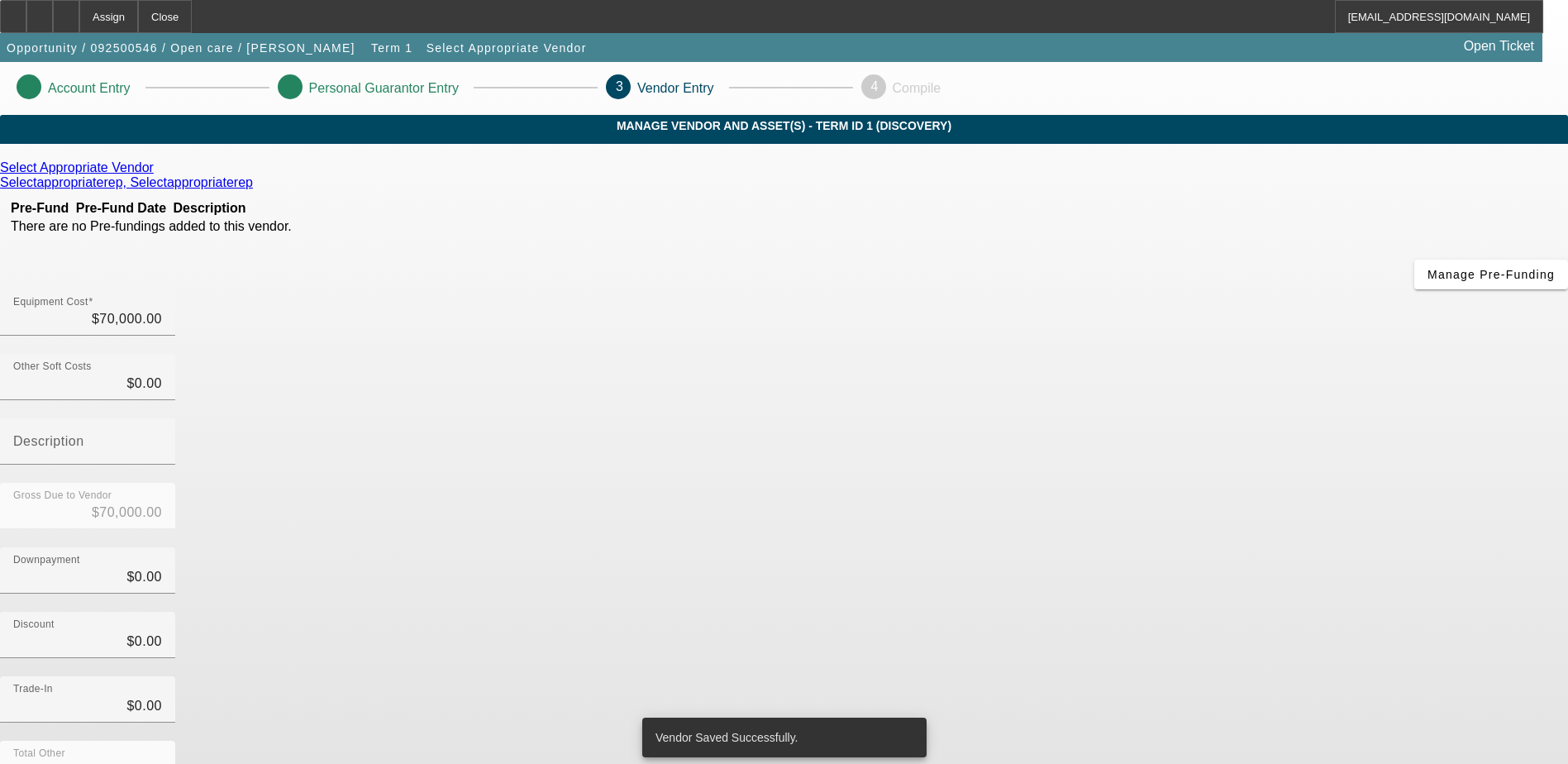
scroll to position [74, 0]
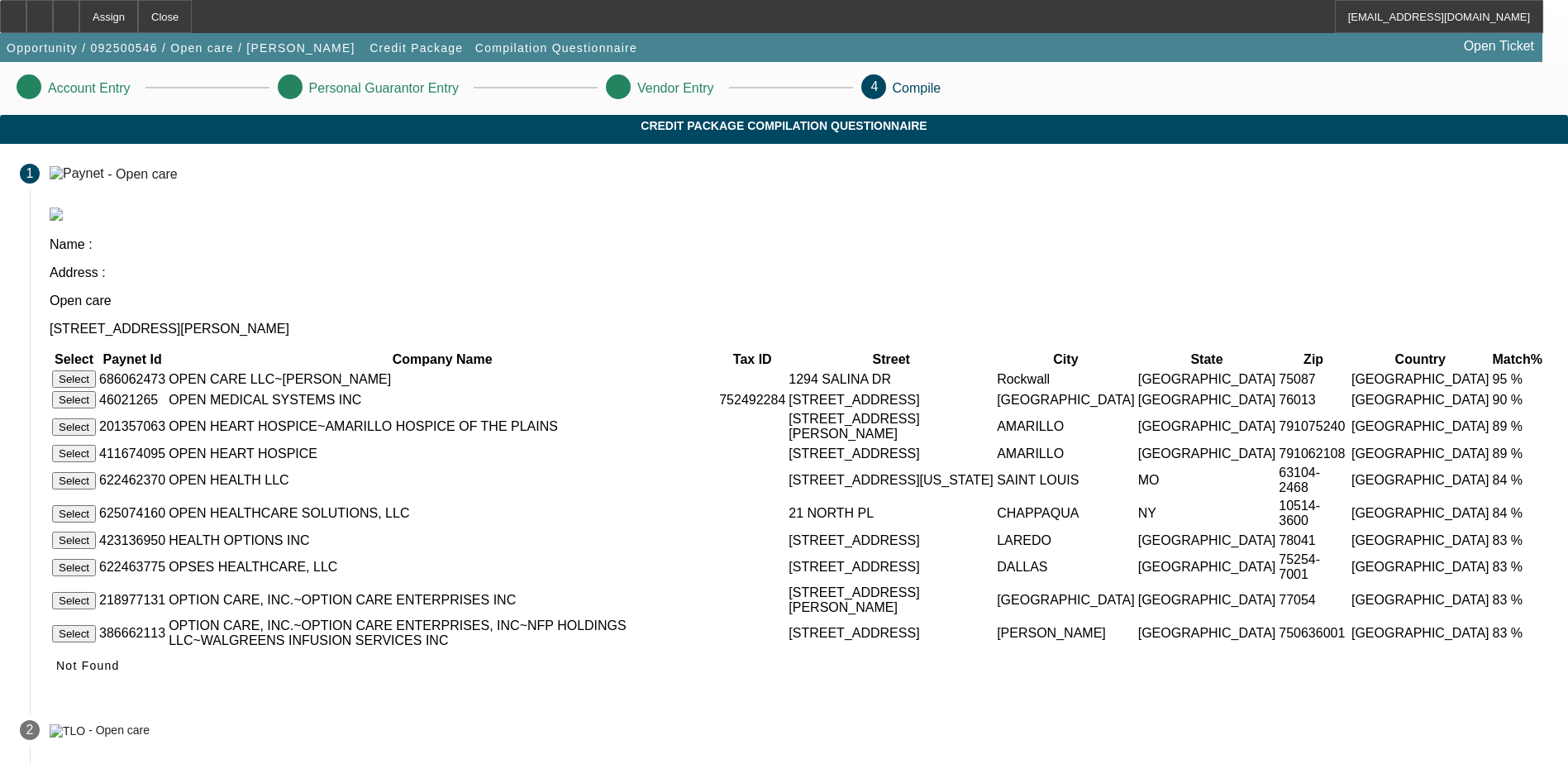
click at [96, 370] on button "Select" at bounding box center [74, 379] width 44 height 17
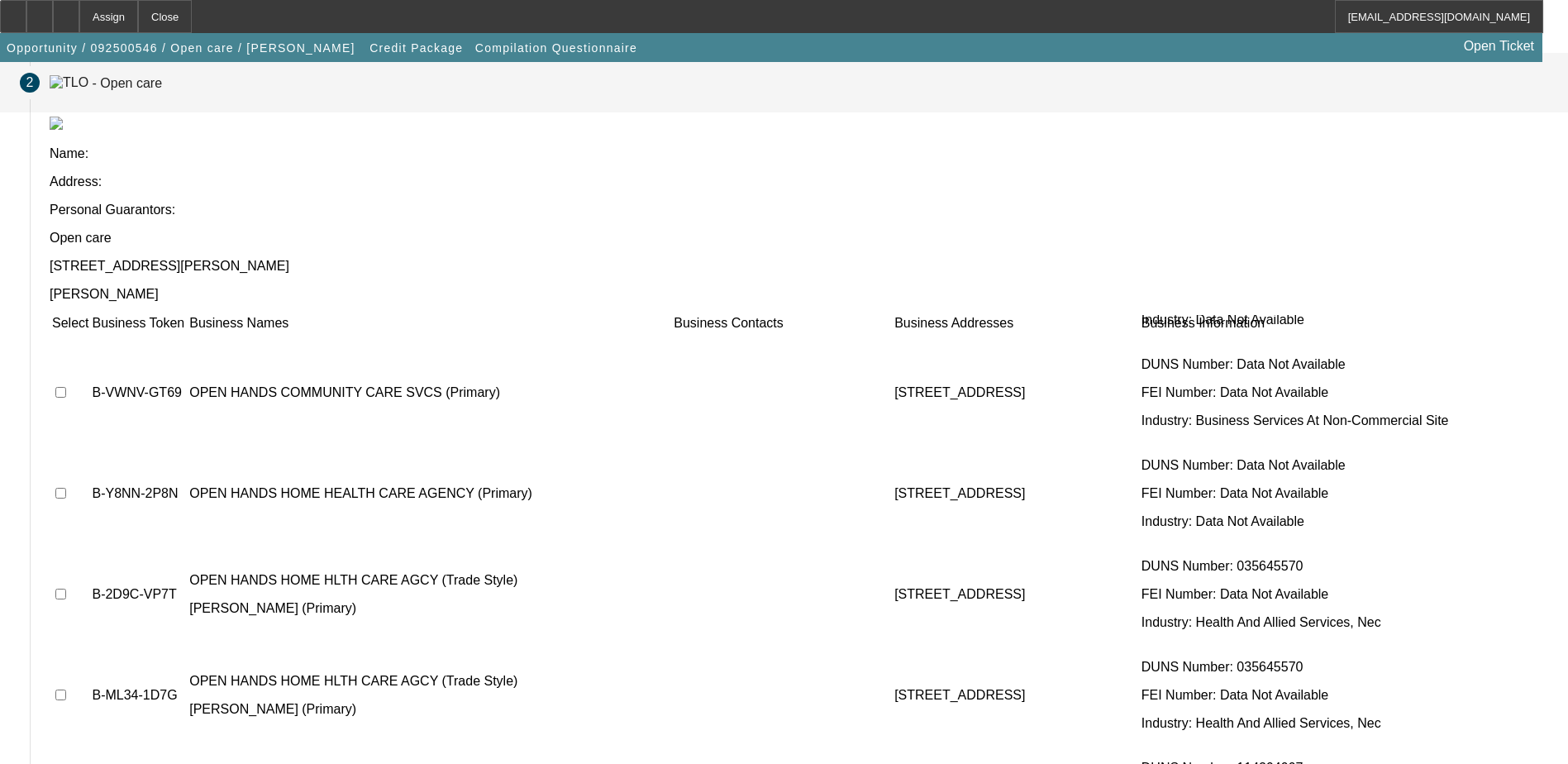
scroll to position [7574, 0]
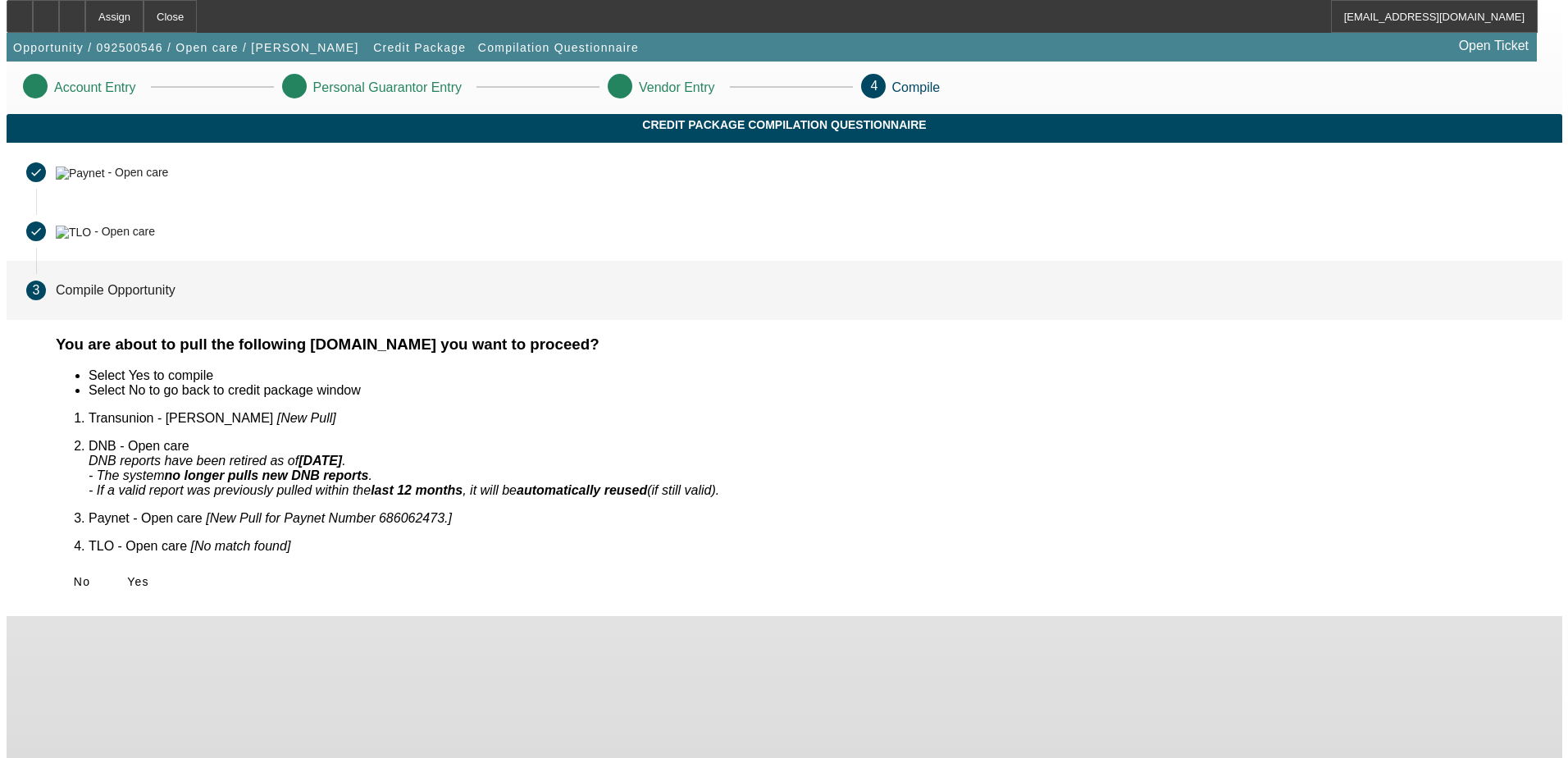
scroll to position [0, 0]
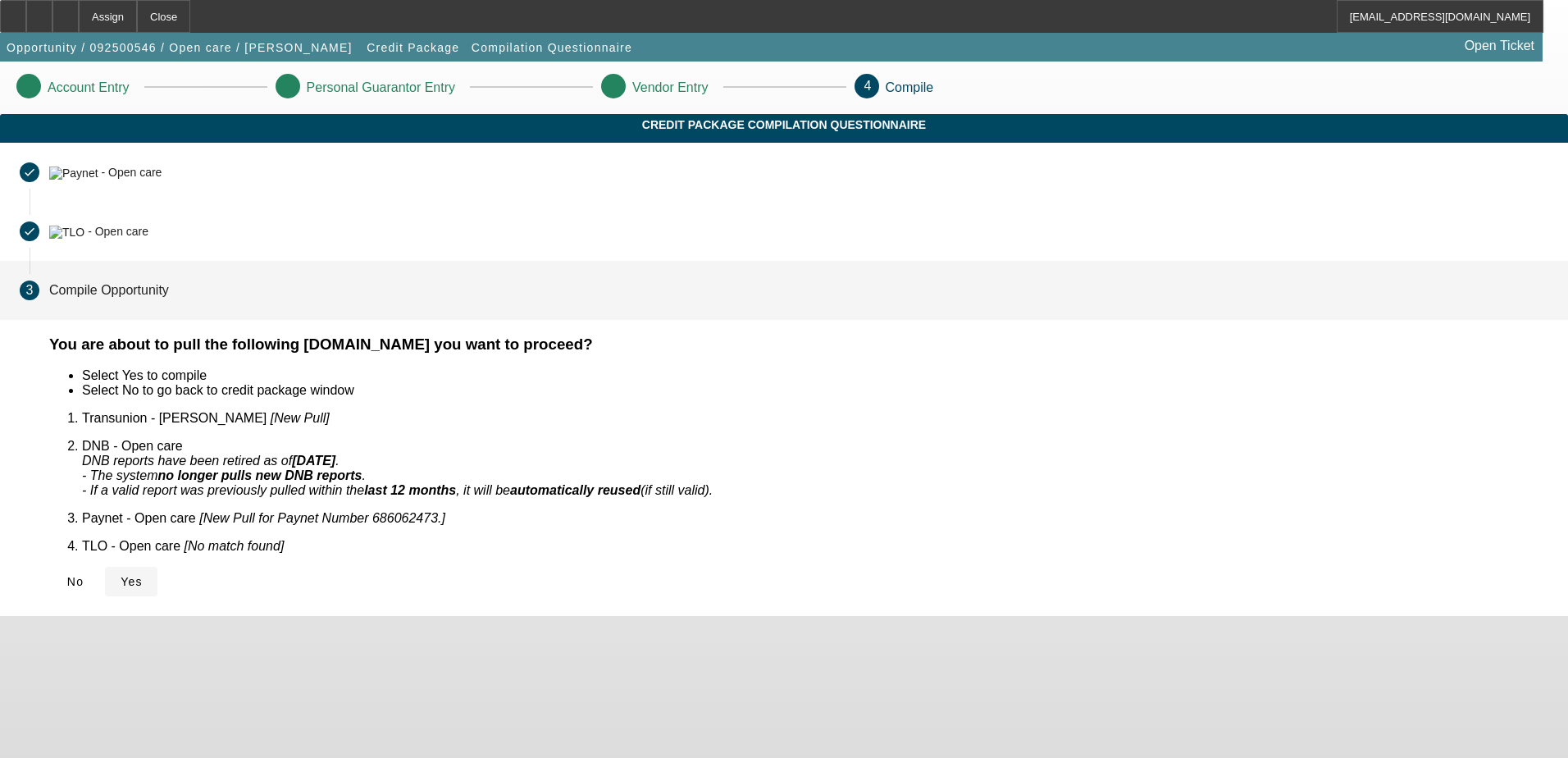
click at [143, 575] on span "Yes" at bounding box center [131, 581] width 23 height 13
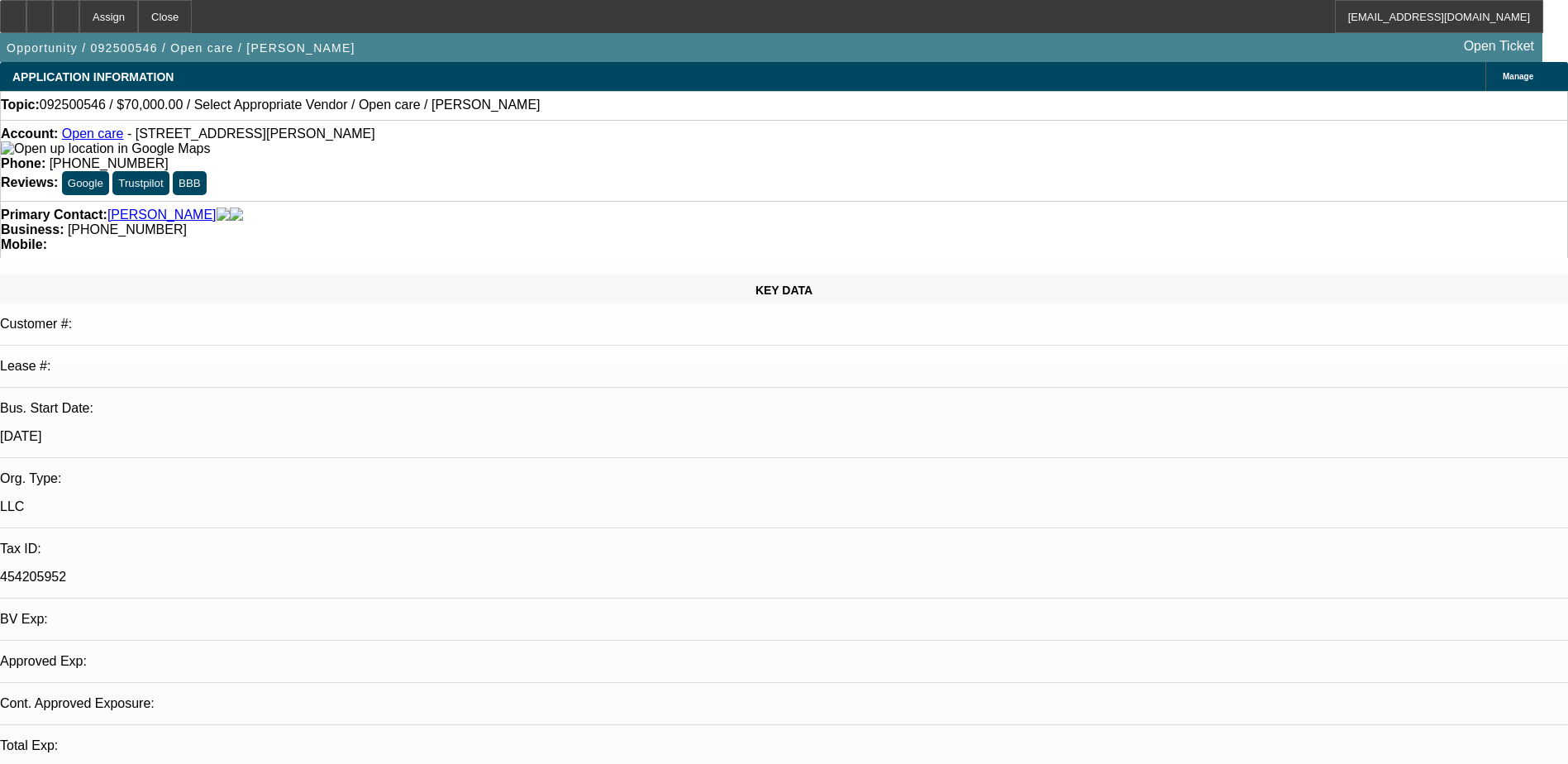
select select "0"
select select "2"
select select "0.1"
select select "4"
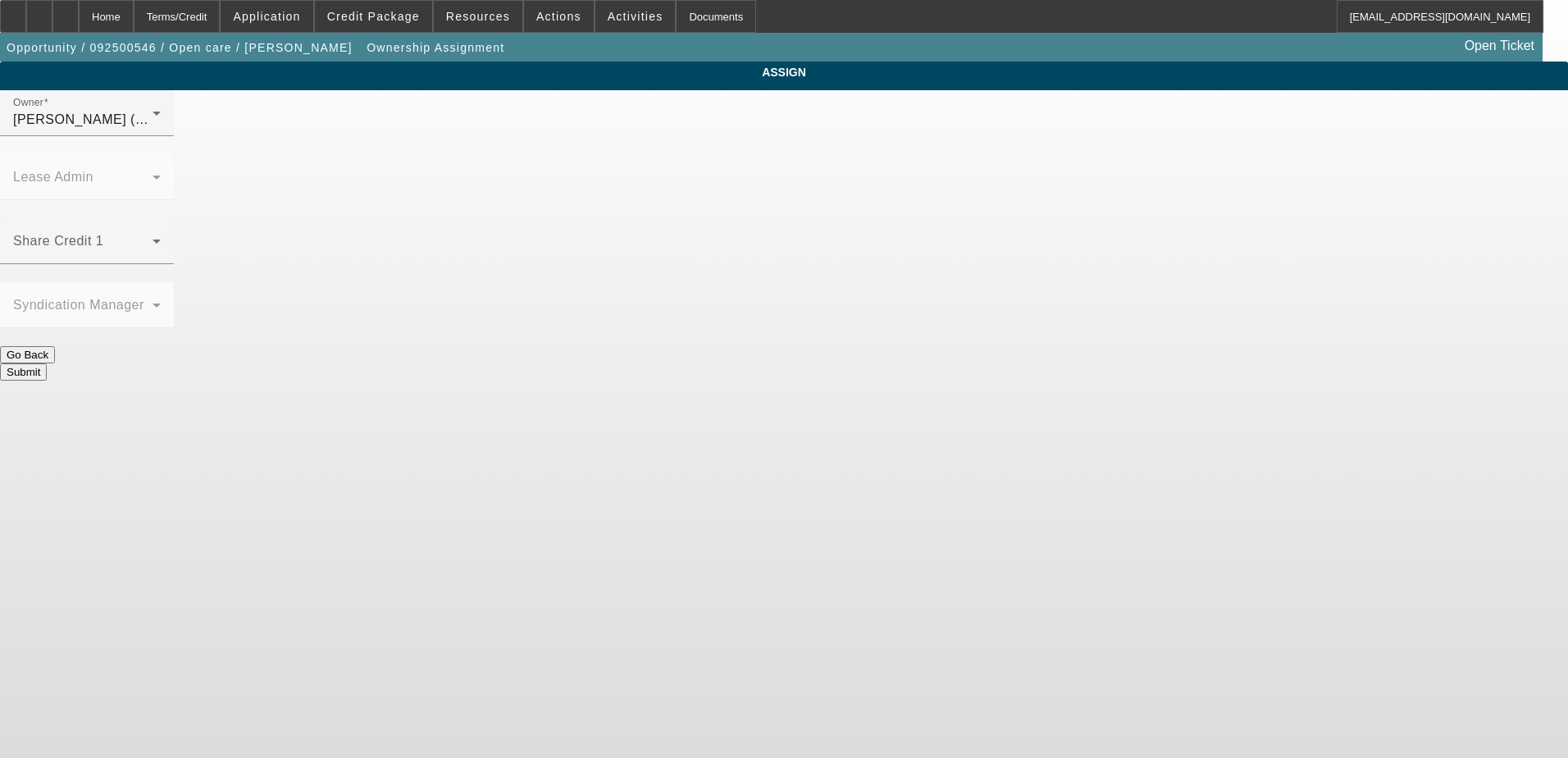
click at [152, 130] on div "[PERSON_NAME] (Lvl 1)" at bounding box center [83, 119] width 139 height 20
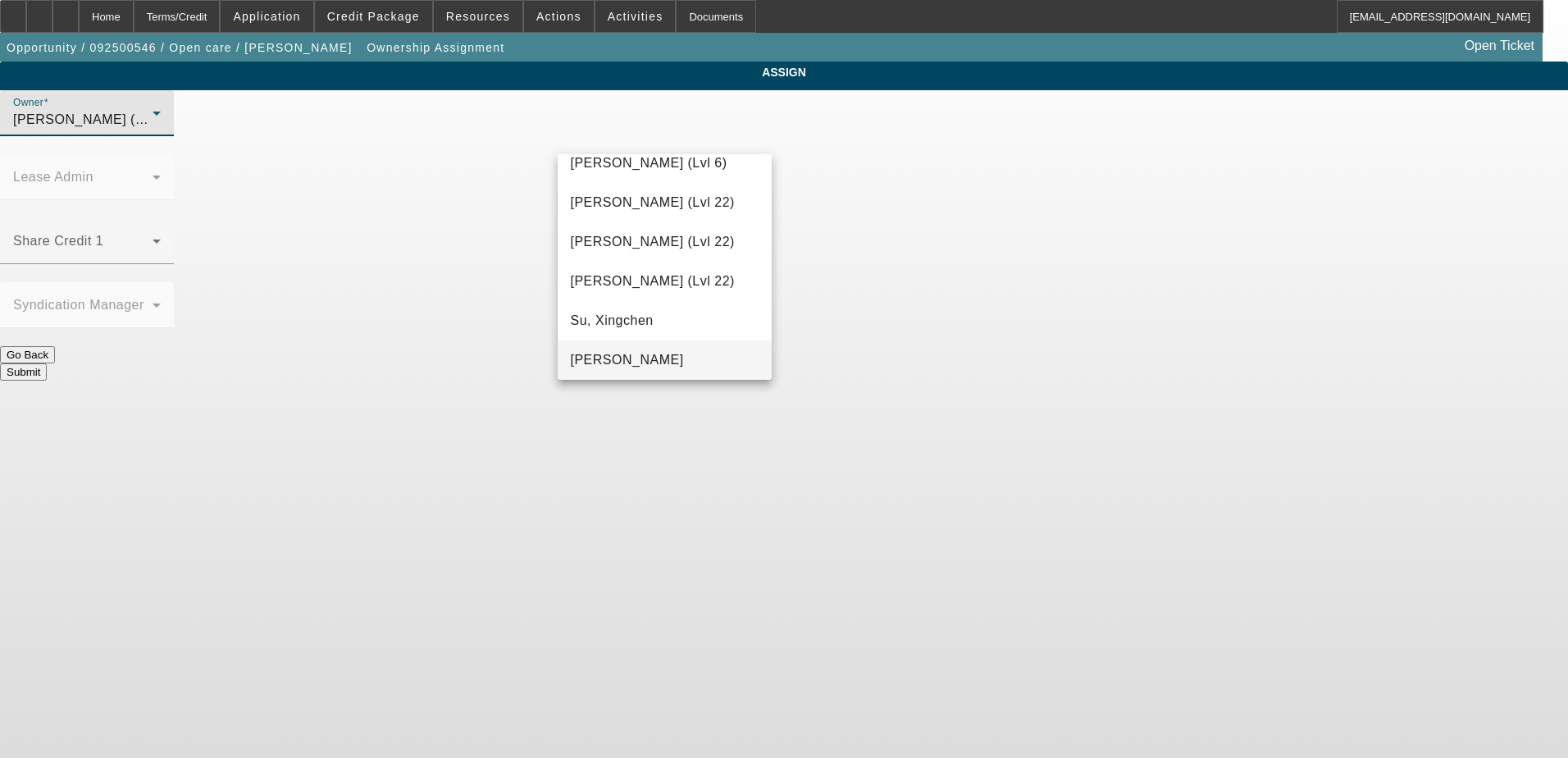
scroll to position [2261, 0]
click at [679, 359] on span "[PERSON_NAME] (Lvl 4)" at bounding box center [649, 360] width 157 height 20
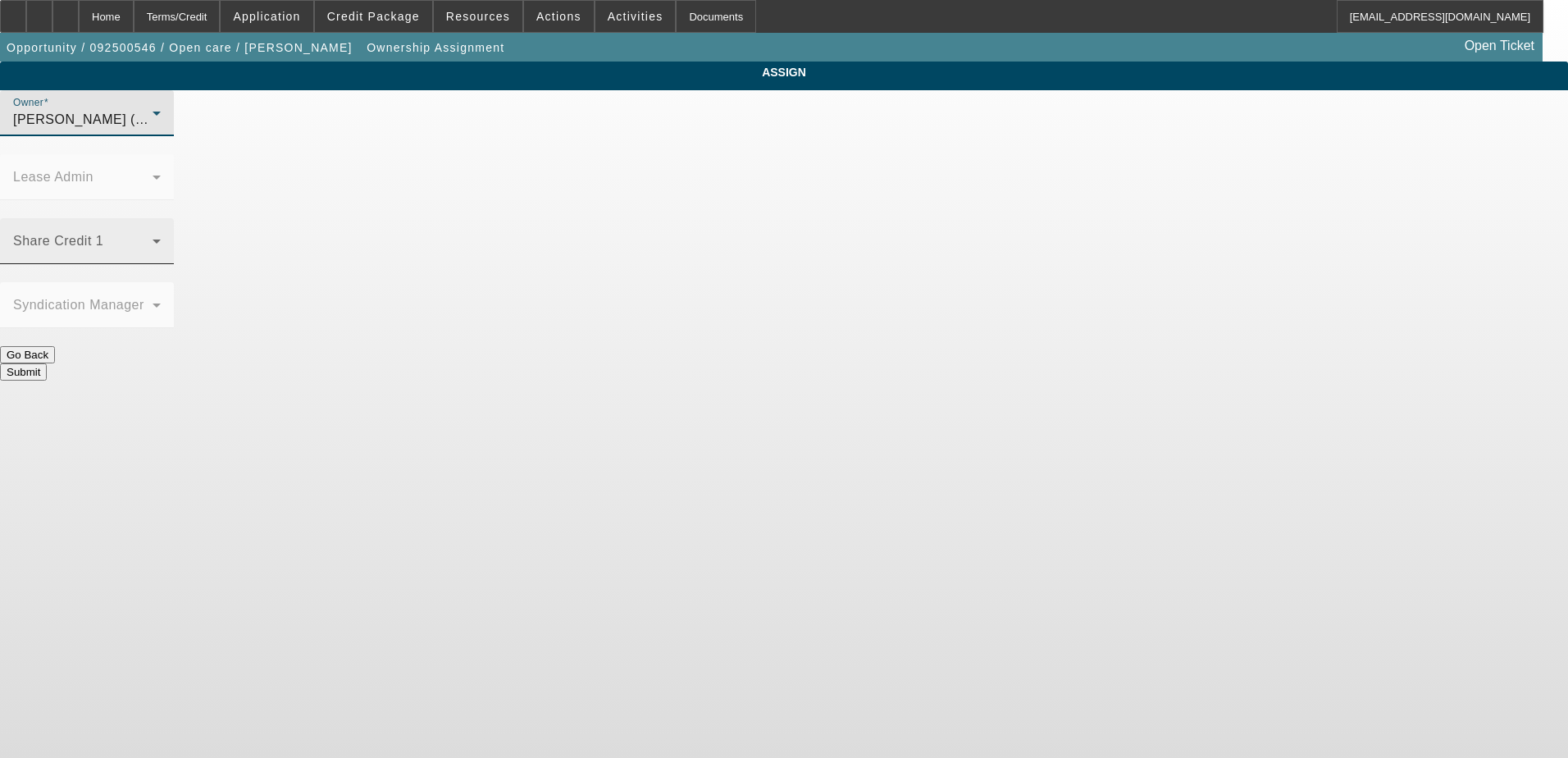
click at [152, 238] on span at bounding box center [83, 247] width 139 height 20
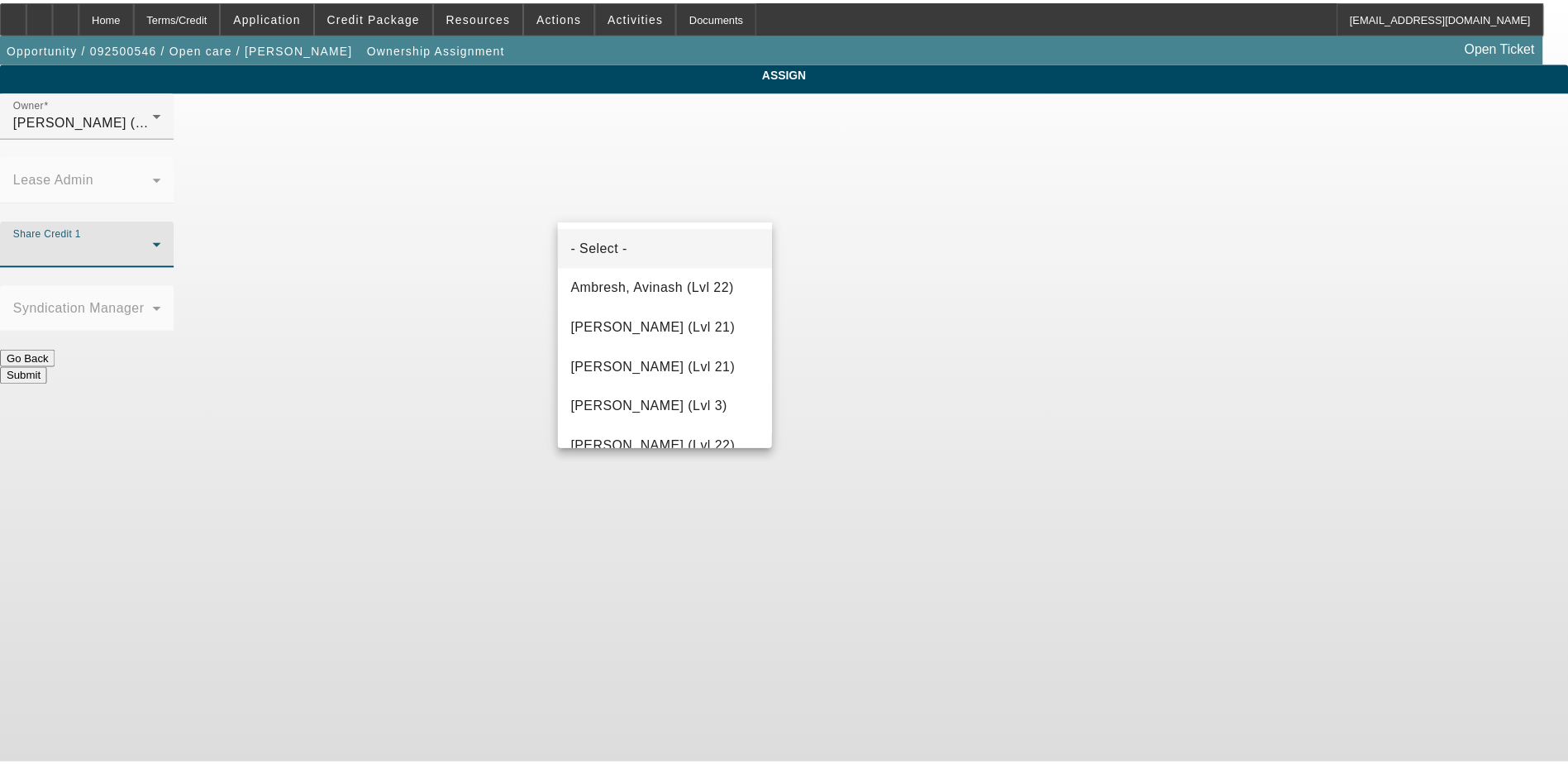
scroll to position [1525, 0]
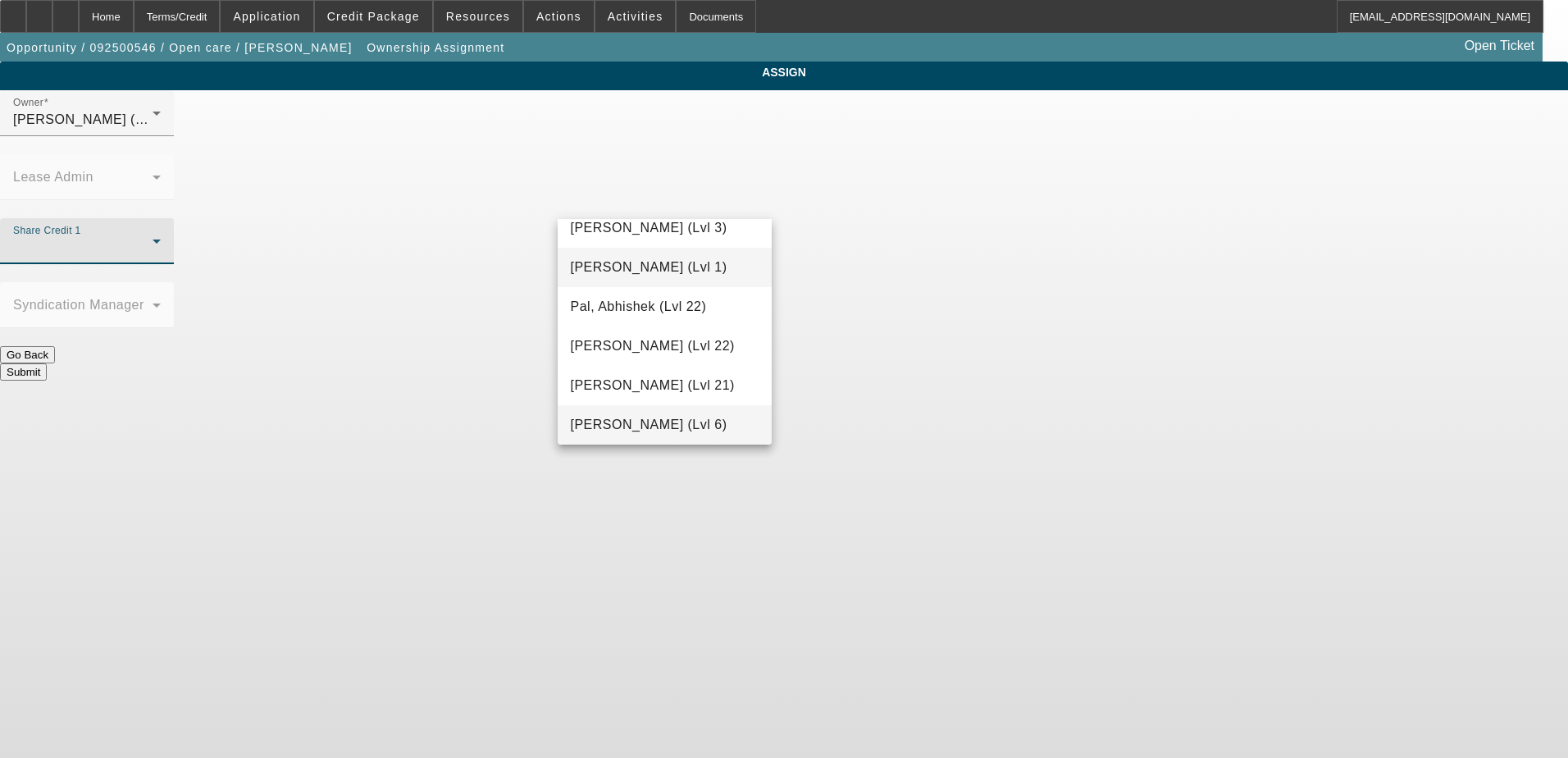
click at [651, 268] on span "[PERSON_NAME] (Lvl 1)" at bounding box center [649, 267] width 157 height 20
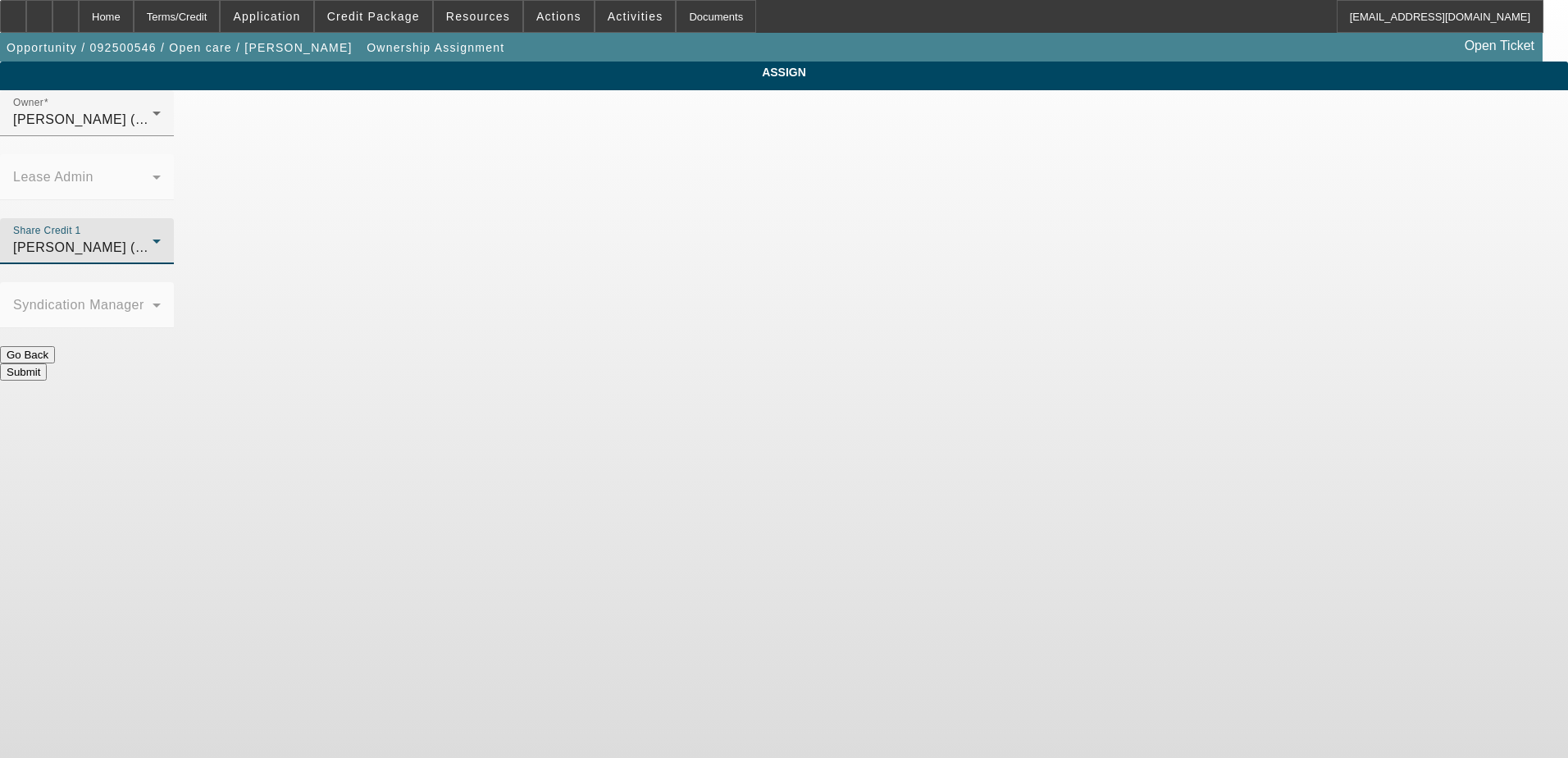
click at [47, 364] on button "Submit" at bounding box center [23, 372] width 47 height 17
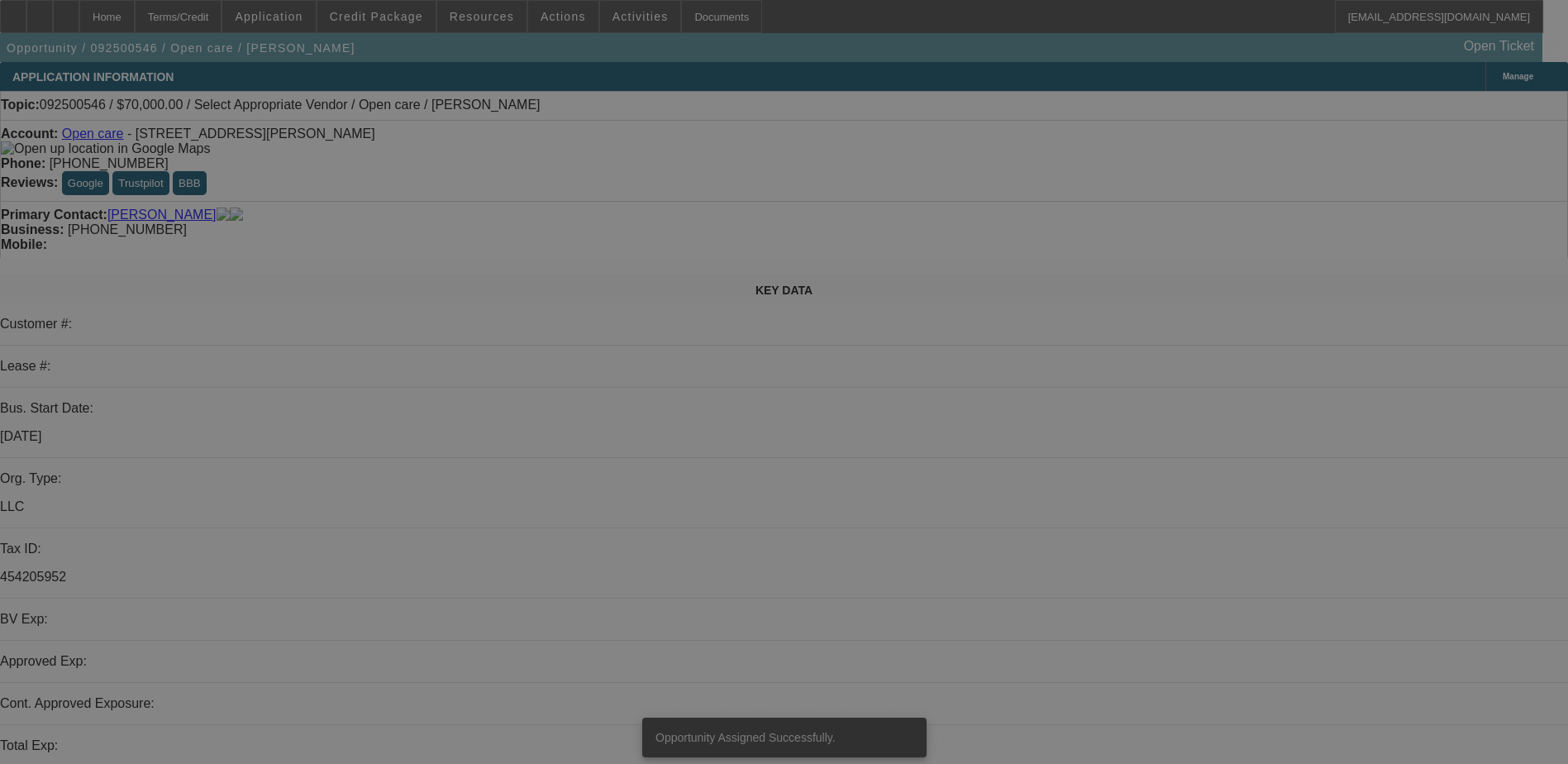
select select "0"
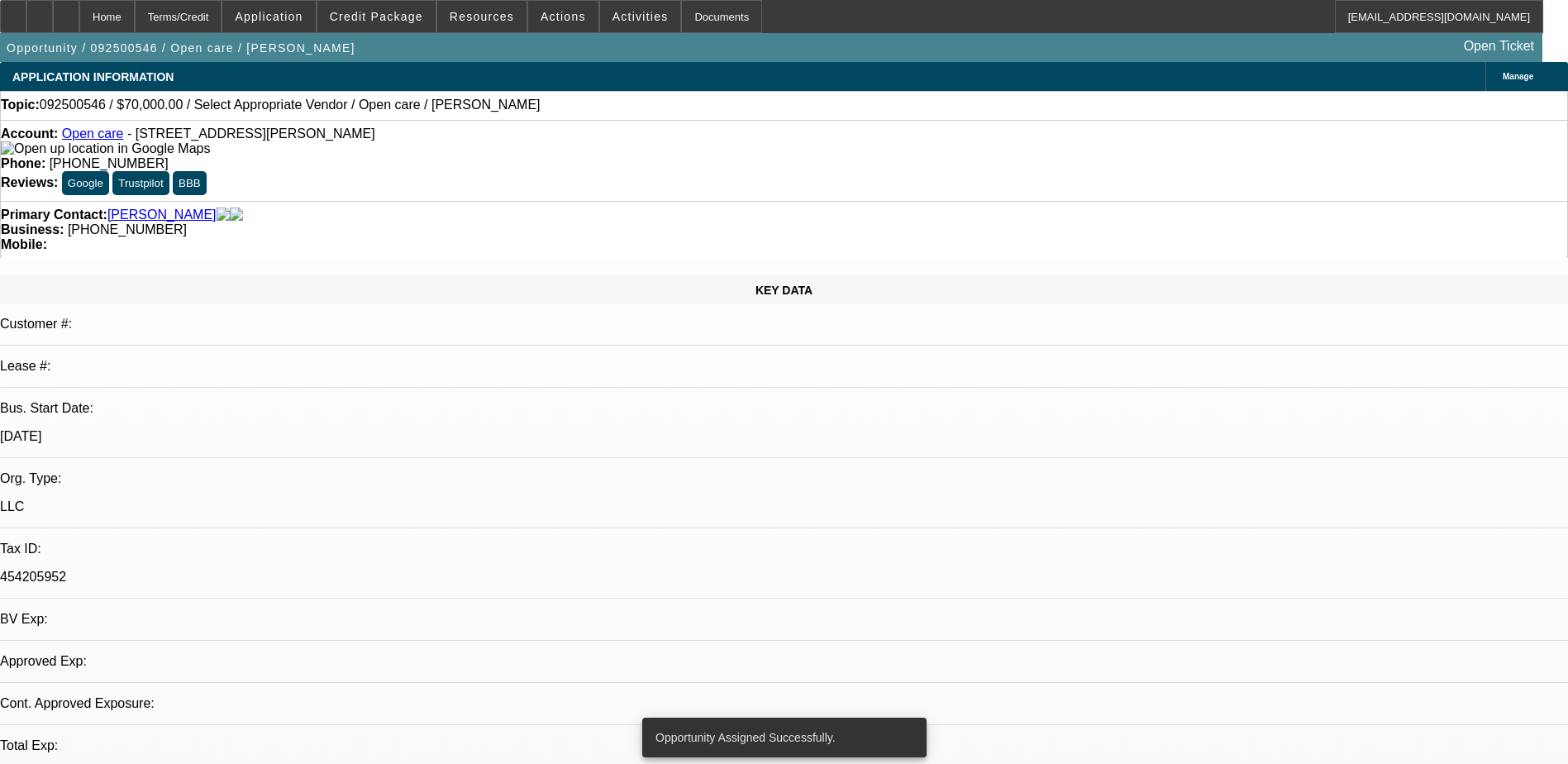
select select "2"
select select "0.1"
select select "4"
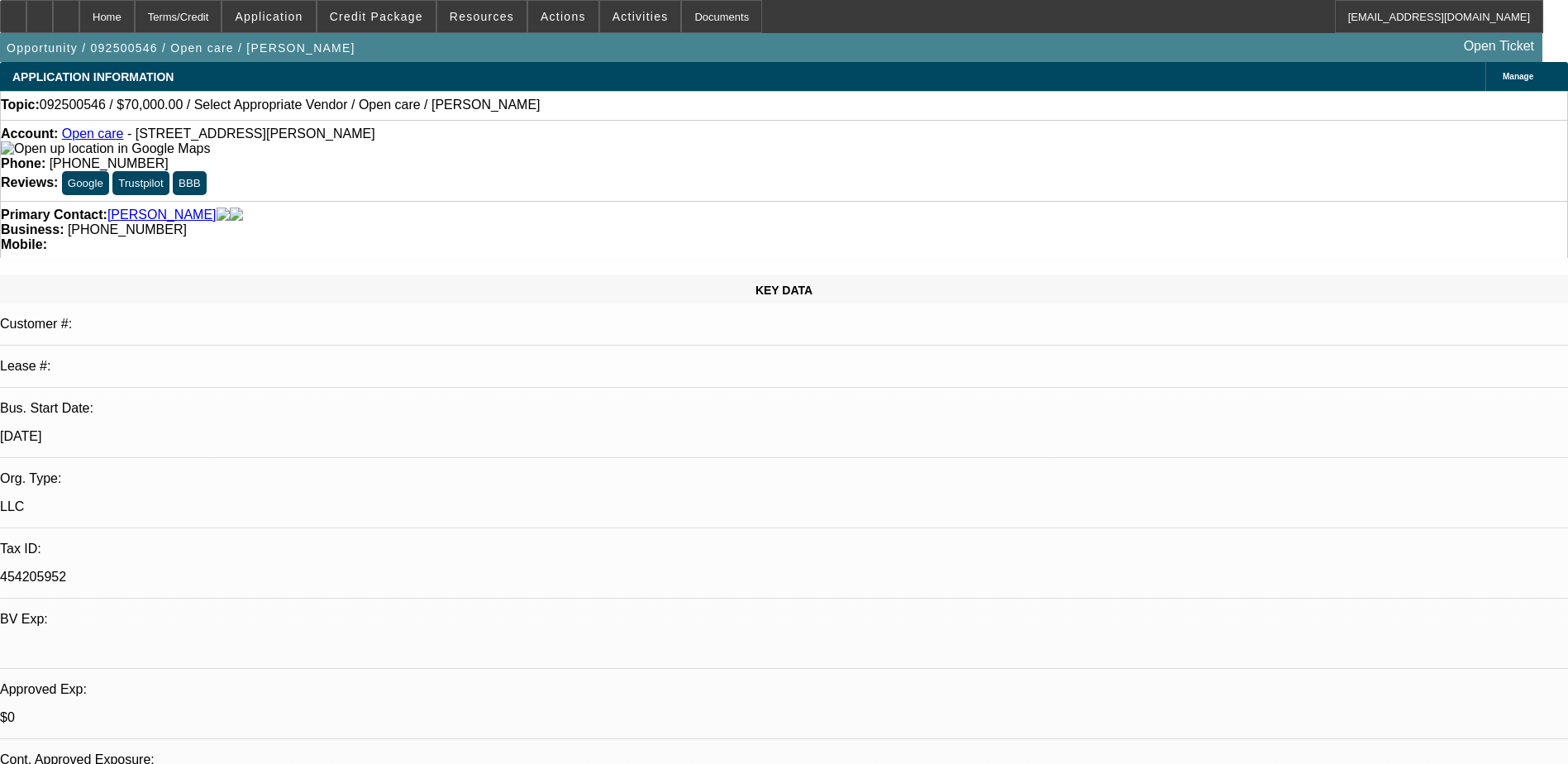
radio input "true"
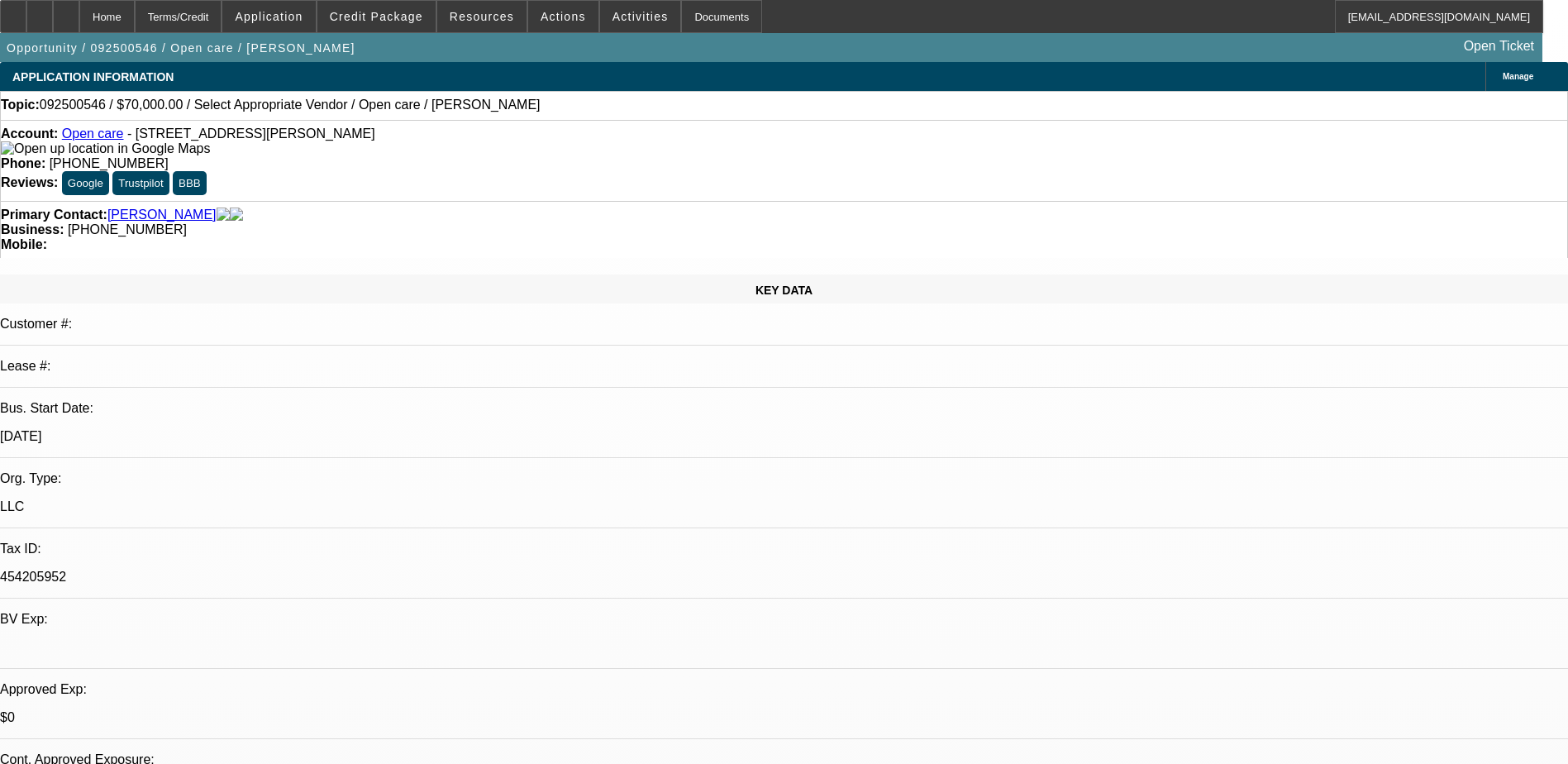
scroll to position [56, 0]
type textarea "[PERSON_NAME] called inbound, said that he was looking to either sell his light…"
radio input "true"
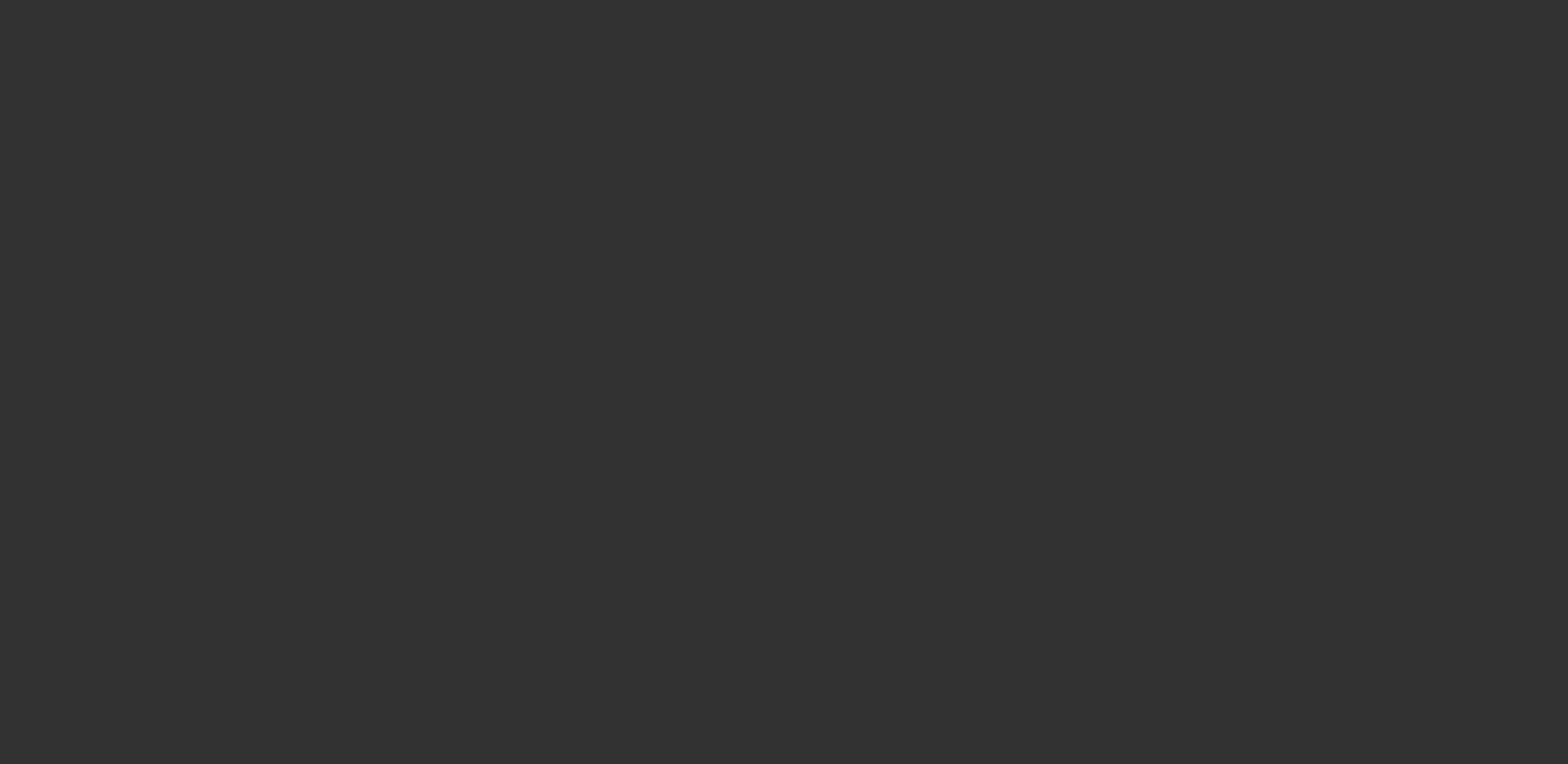
scroll to position [0, 0]
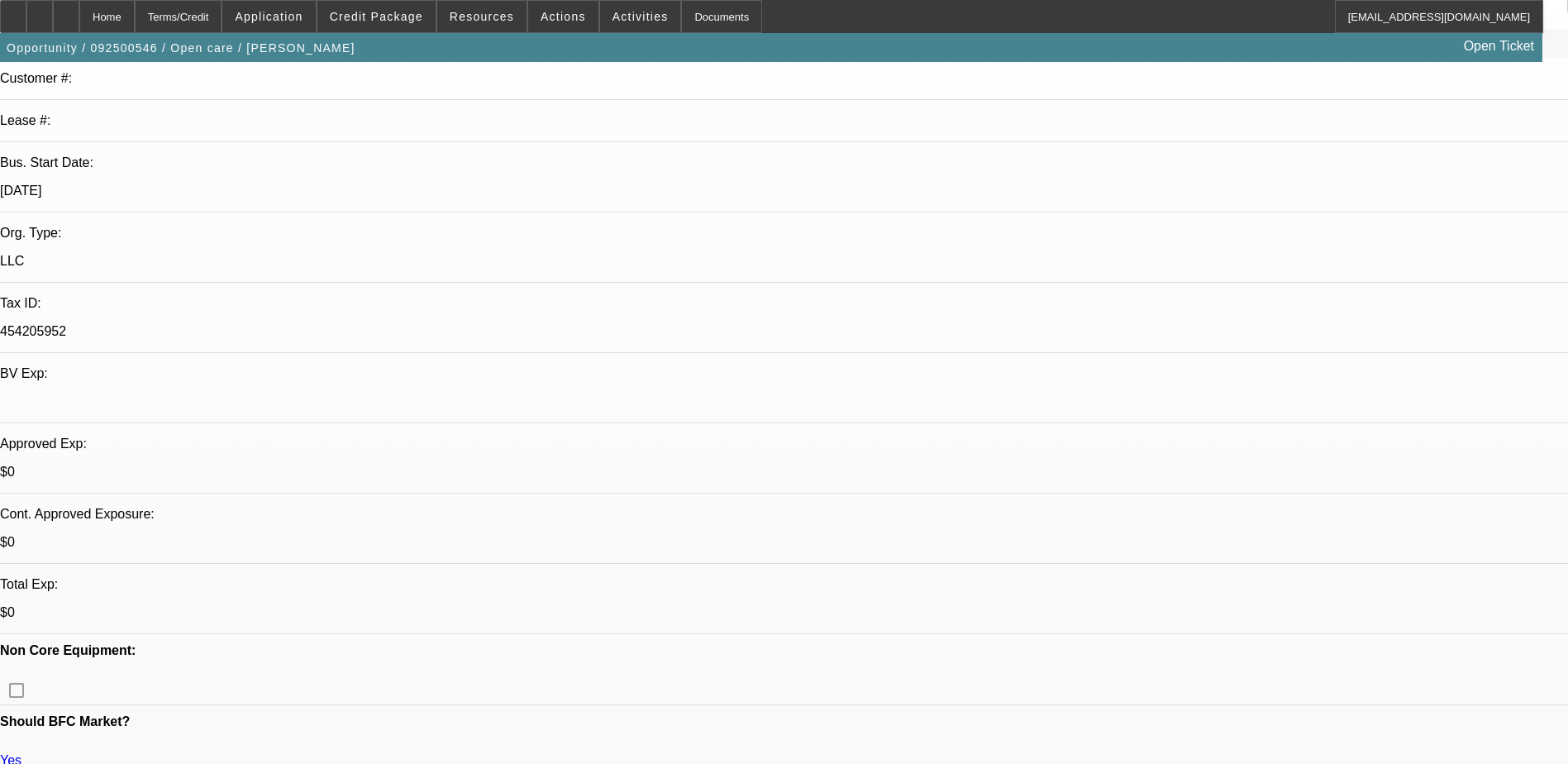
scroll to position [82, 0]
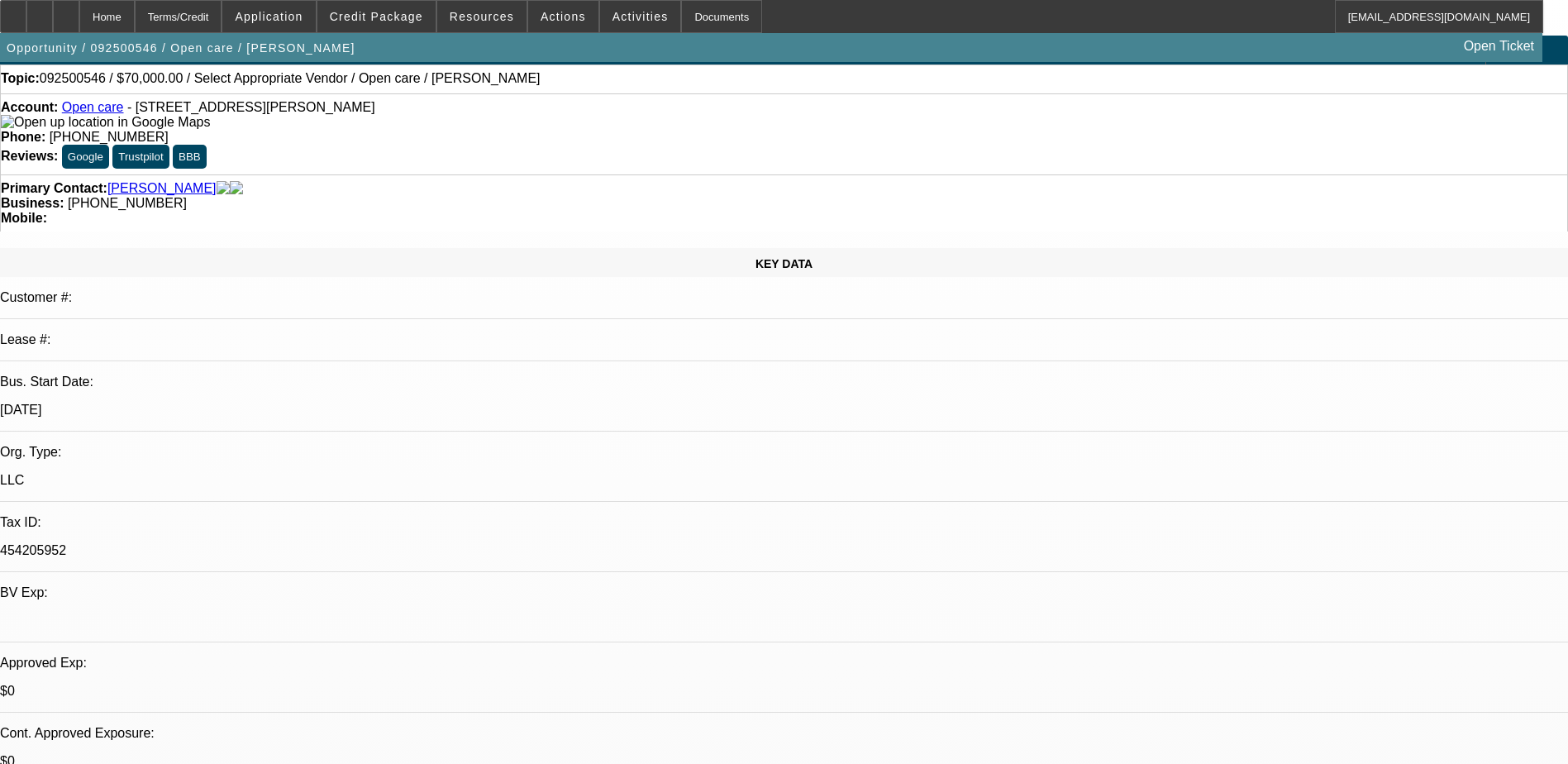
scroll to position [0, 0]
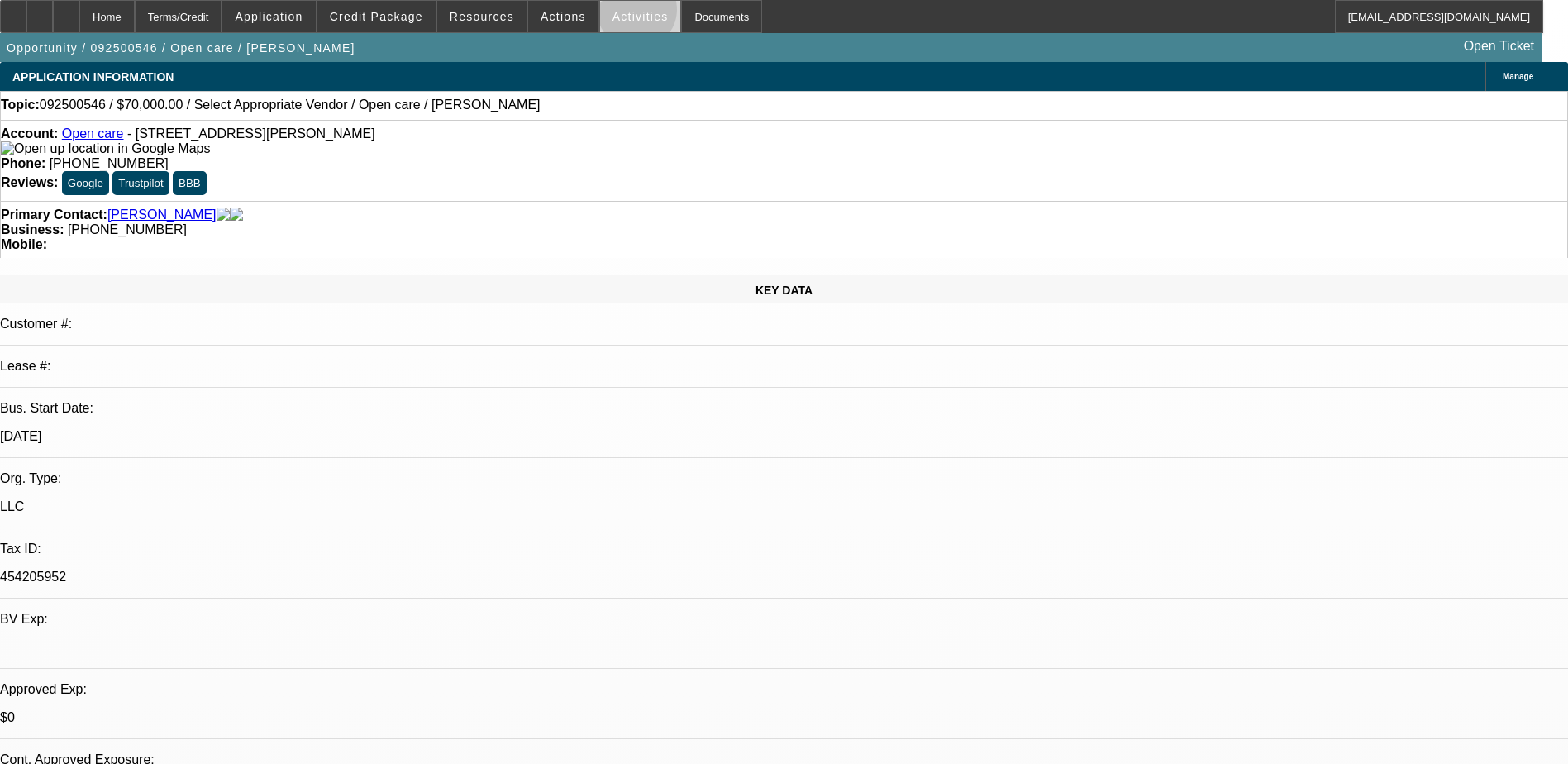
click at [620, 13] on span "Activities" at bounding box center [640, 16] width 56 height 13
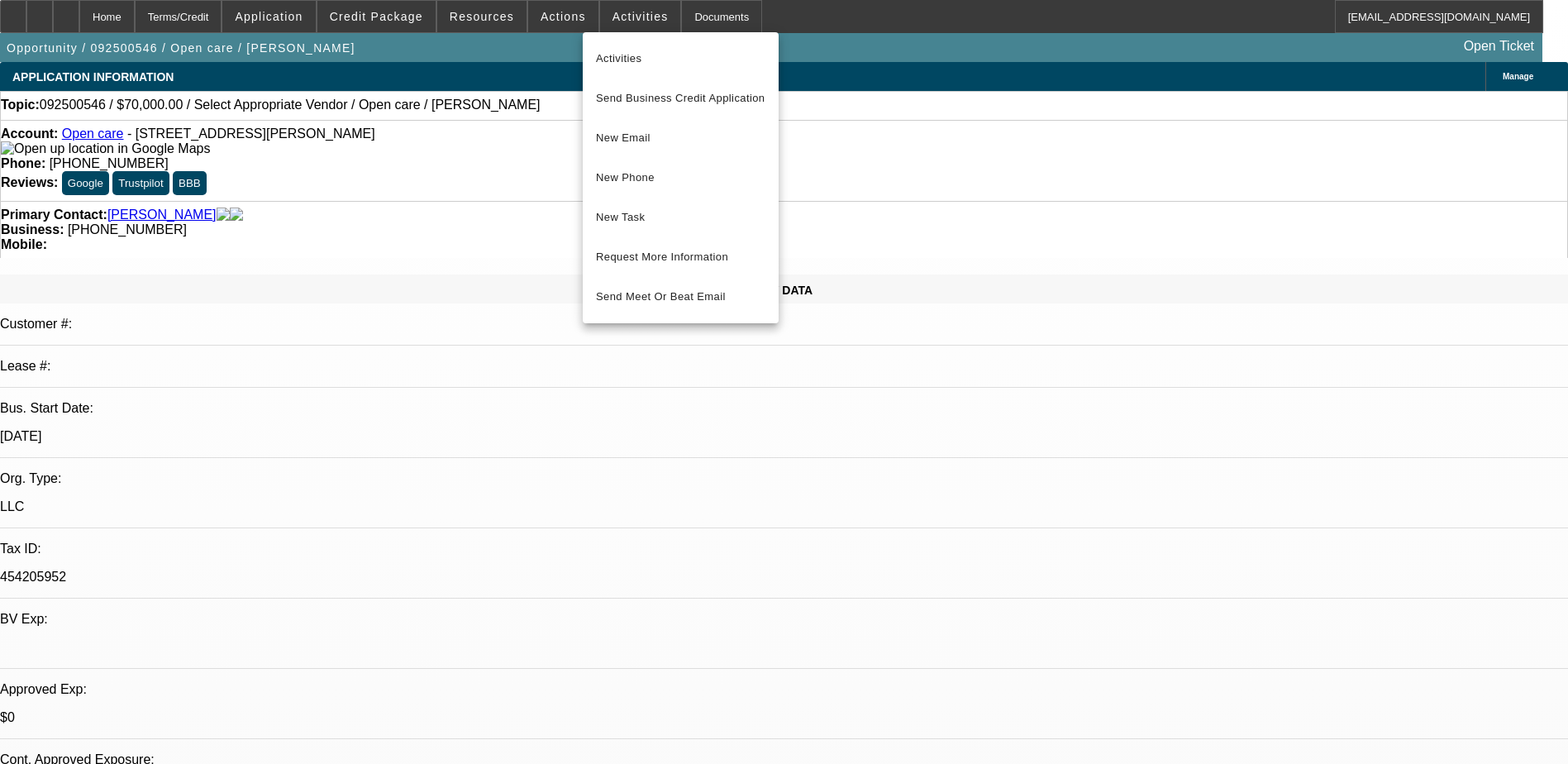
click at [464, 172] on div at bounding box center [784, 382] width 1568 height 764
